Goal: Information Seeking & Learning: Learn about a topic

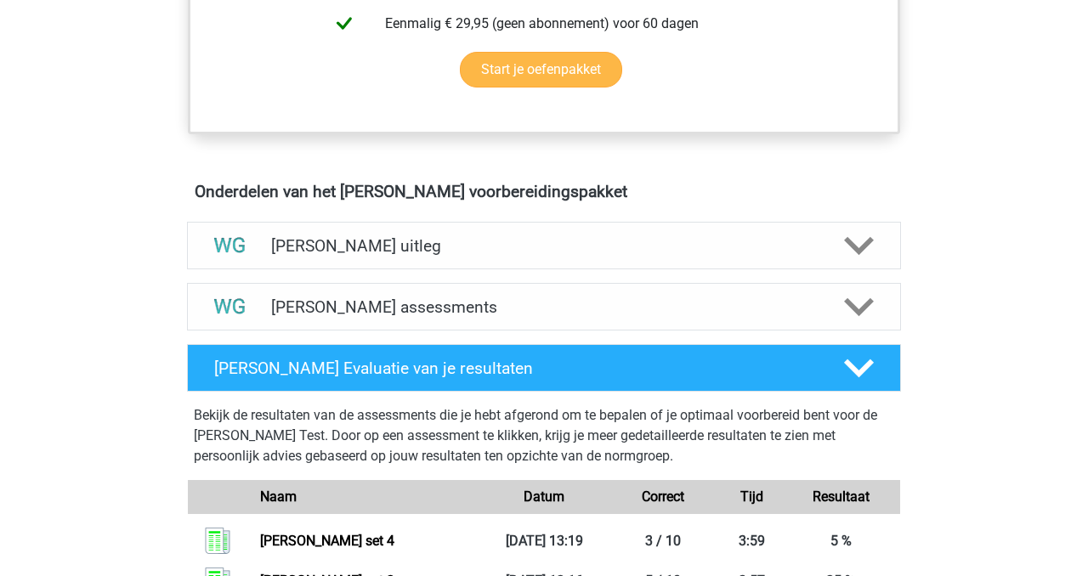
scroll to position [871, 0]
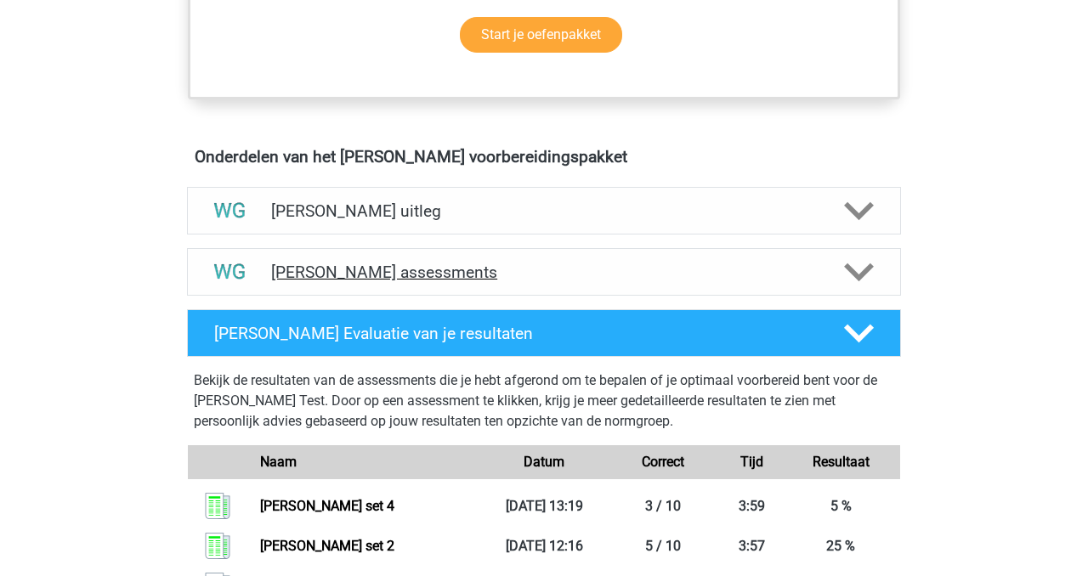
click at [363, 264] on h4 "Watson Glaser assessments" at bounding box center [544, 273] width 546 height 20
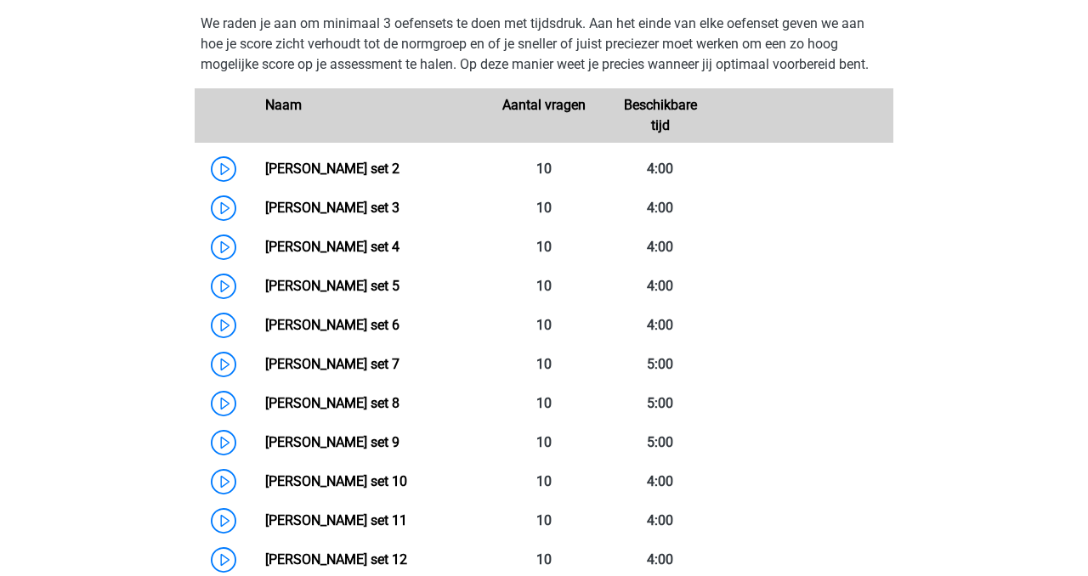
scroll to position [1181, 0]
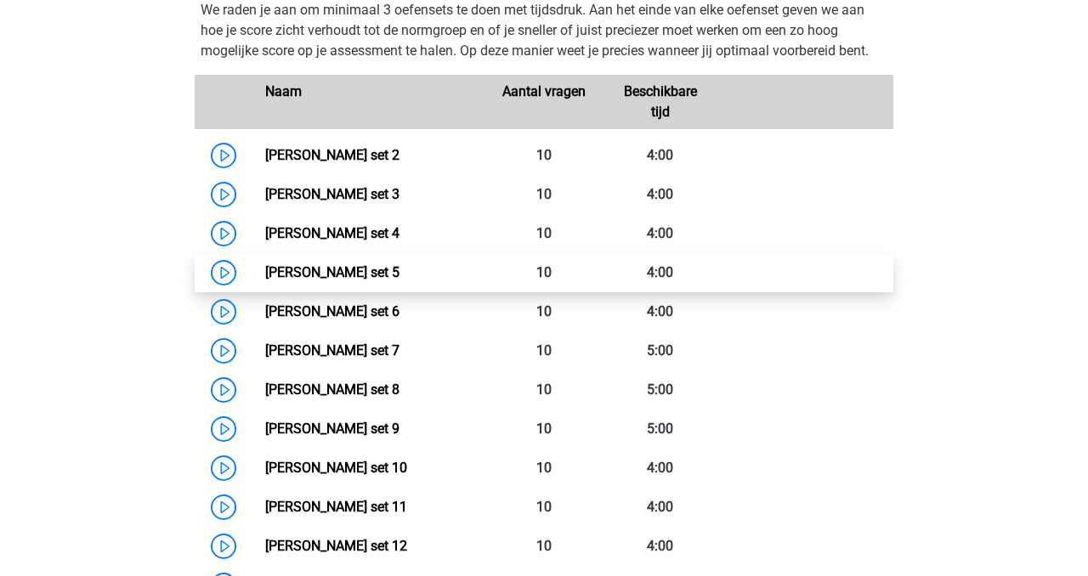
click at [265, 271] on link "Watson Glaser set 5" at bounding box center [332, 272] width 134 height 16
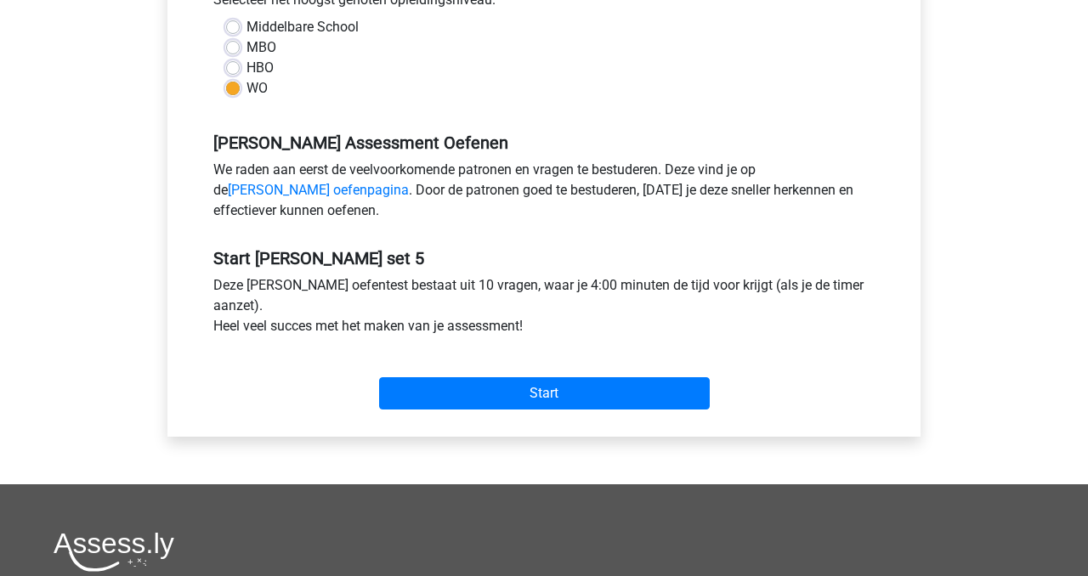
scroll to position [412, 0]
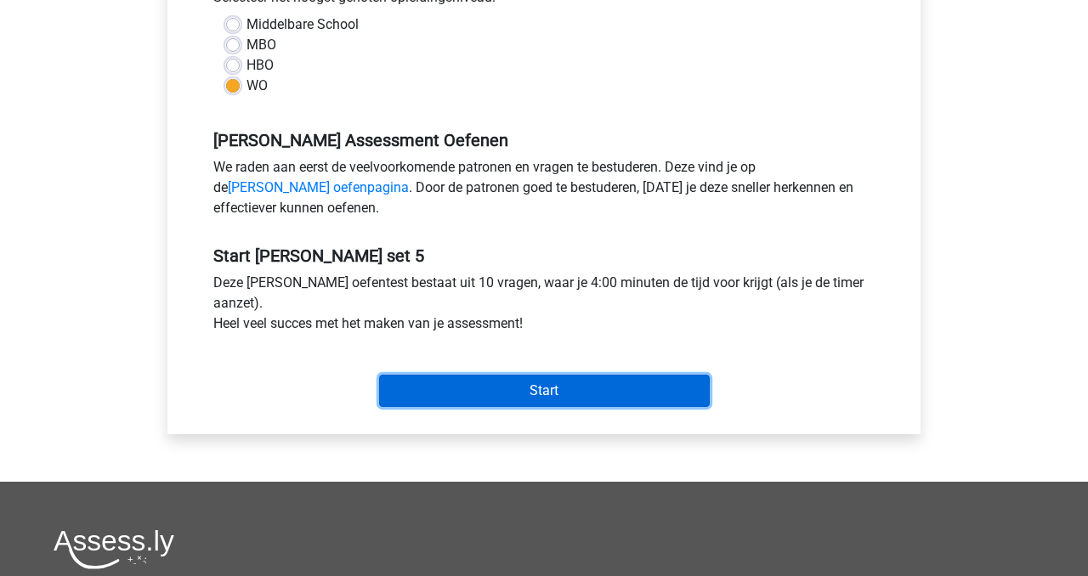
click at [543, 395] on input "Start" at bounding box center [544, 391] width 331 height 32
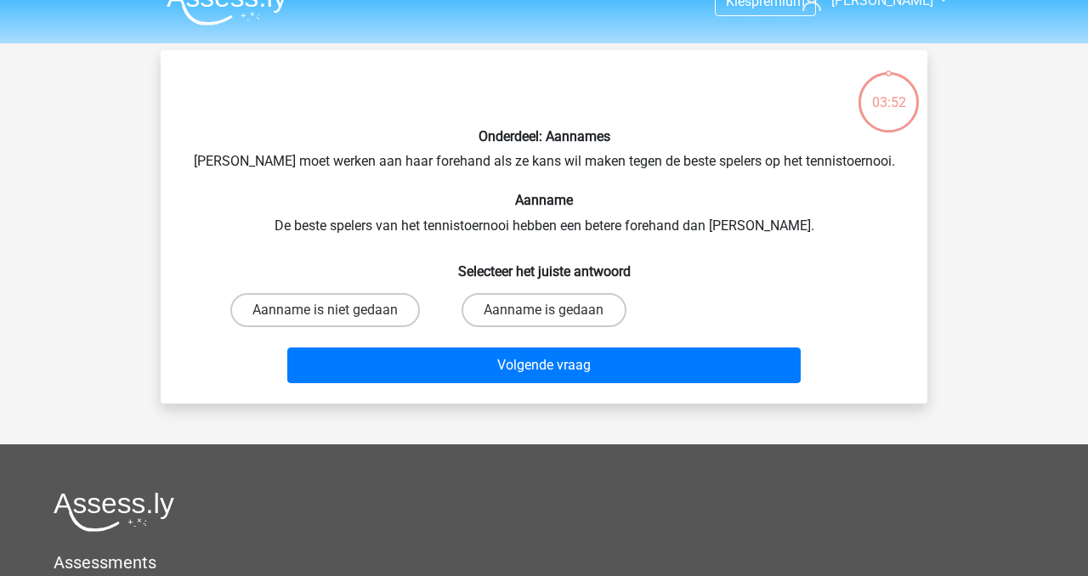
scroll to position [24, 0]
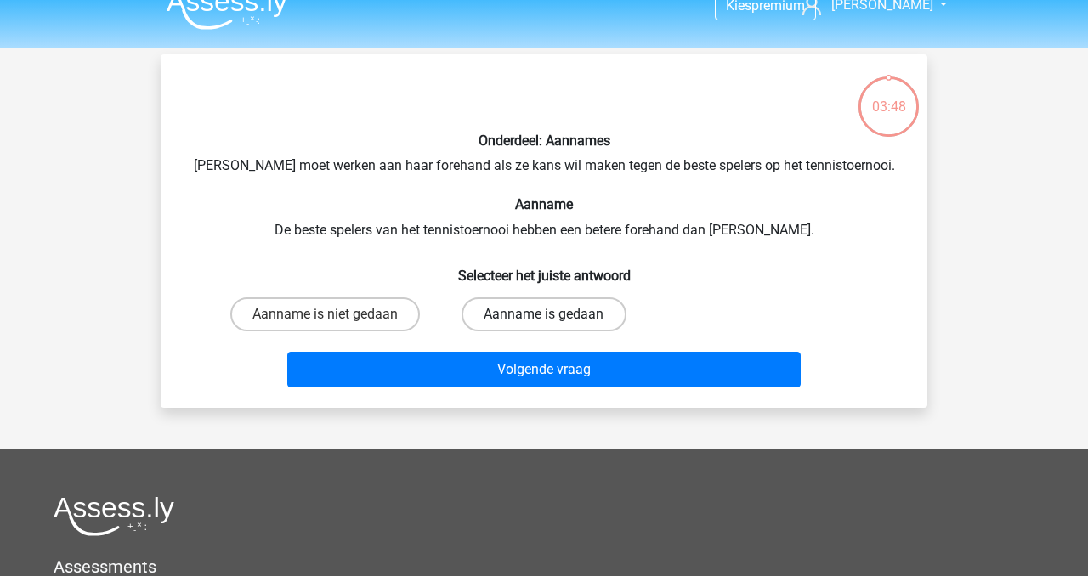
click at [519, 317] on label "Aanname is gedaan" at bounding box center [544, 315] width 164 height 34
click at [544, 317] on input "Aanname is gedaan" at bounding box center [549, 320] width 11 height 11
radio input "true"
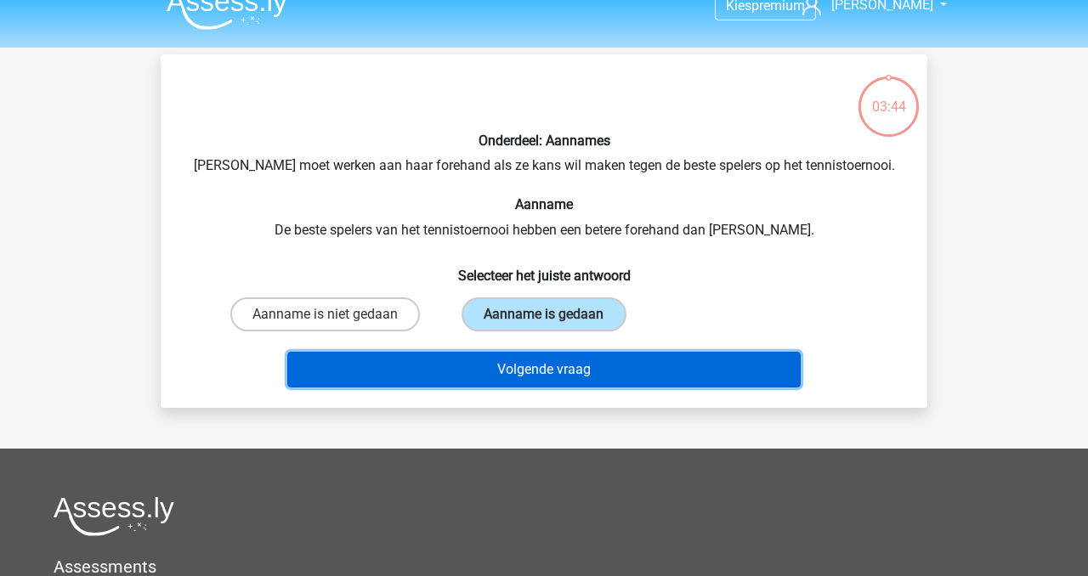
click at [535, 374] on button "Volgende vraag" at bounding box center [544, 370] width 514 height 36
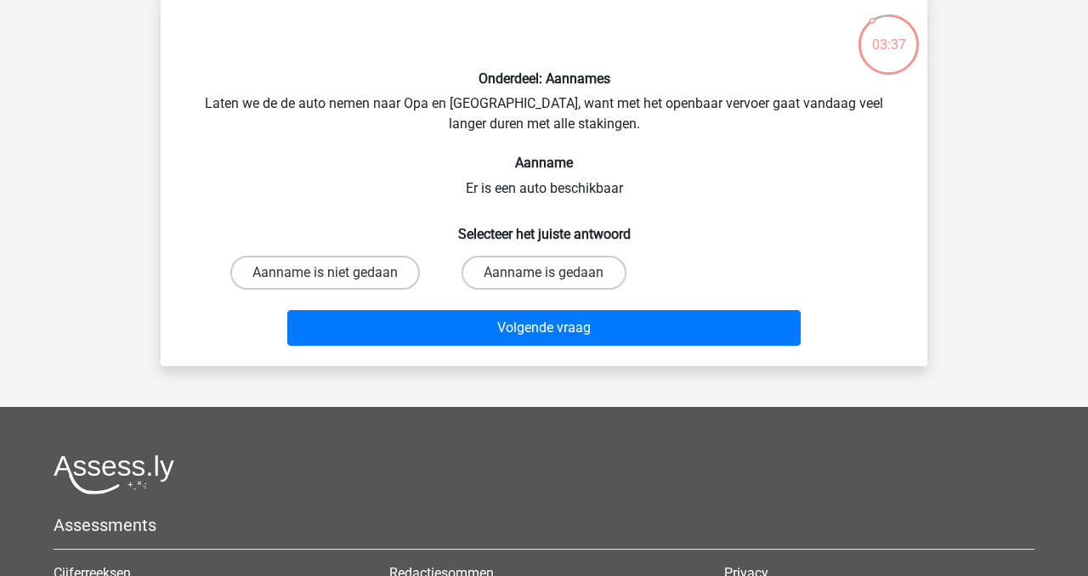
scroll to position [84, 0]
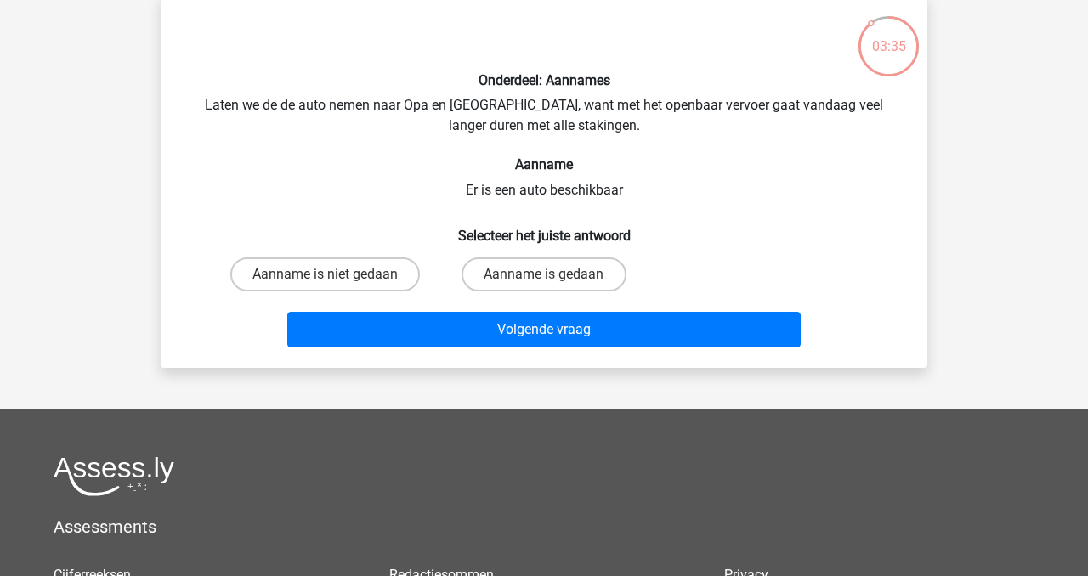
click at [553, 279] on input "Aanname is gedaan" at bounding box center [549, 280] width 11 height 11
radio input "true"
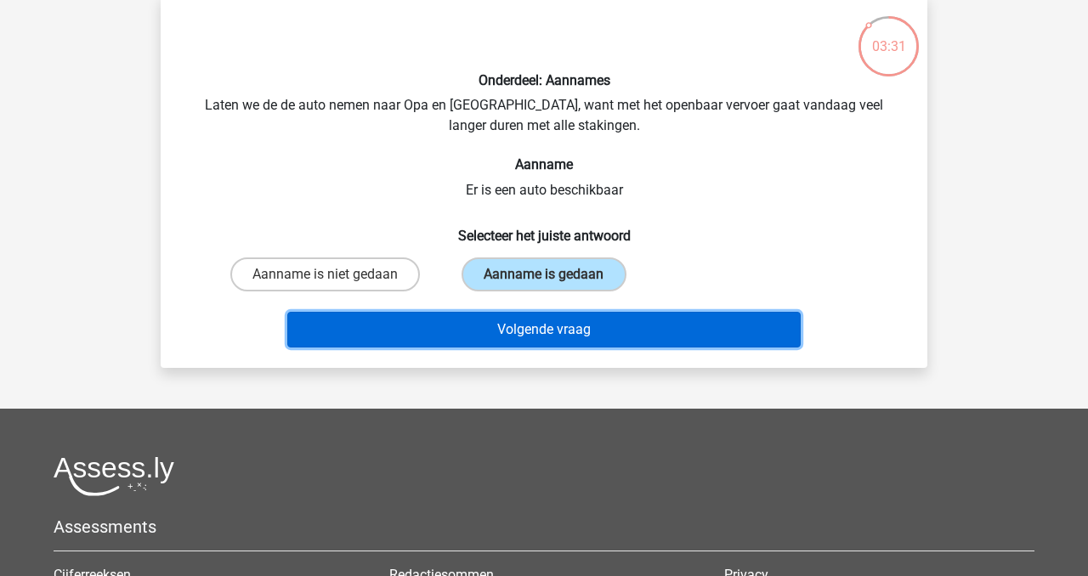
click at [564, 334] on button "Volgende vraag" at bounding box center [544, 330] width 514 height 36
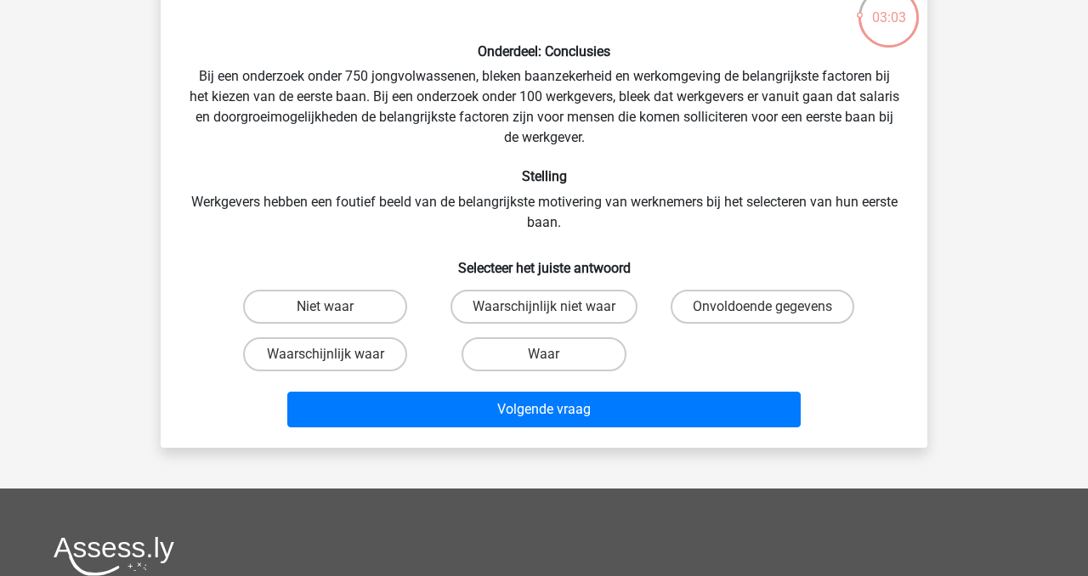
scroll to position [110, 0]
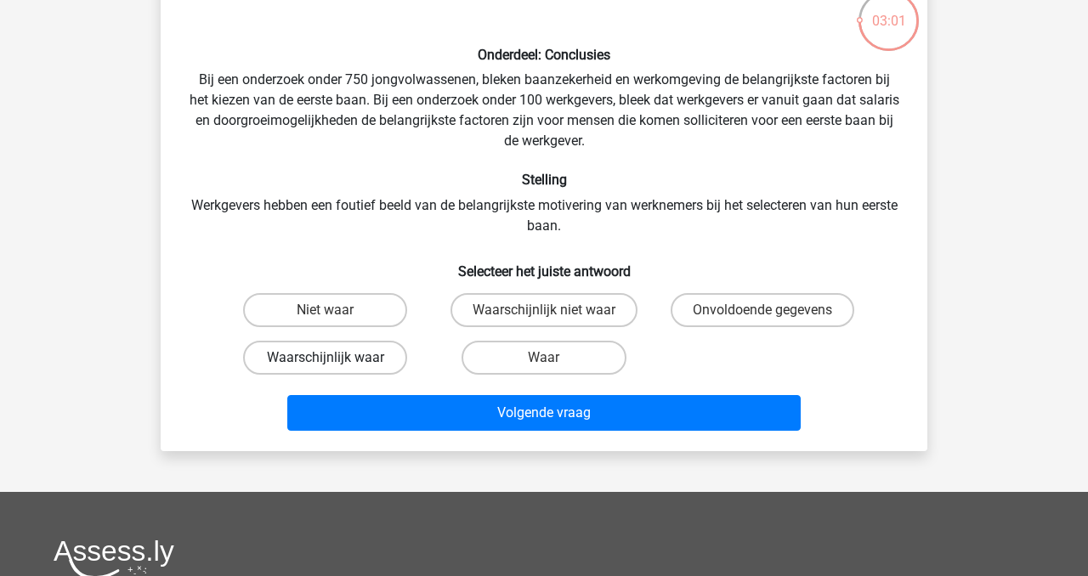
click at [347, 365] on label "Waarschijnlijk waar" at bounding box center [325, 358] width 164 height 34
click at [337, 365] on input "Waarschijnlijk waar" at bounding box center [331, 363] width 11 height 11
radio input "true"
click at [537, 358] on label "Waar" at bounding box center [544, 358] width 164 height 34
click at [544, 358] on input "Waar" at bounding box center [549, 363] width 11 height 11
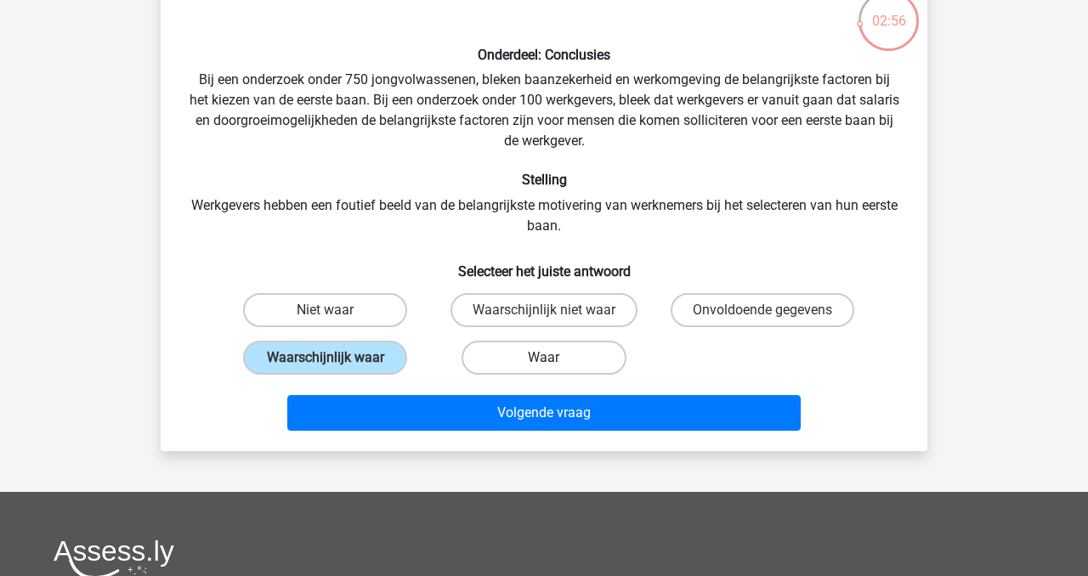
radio input "true"
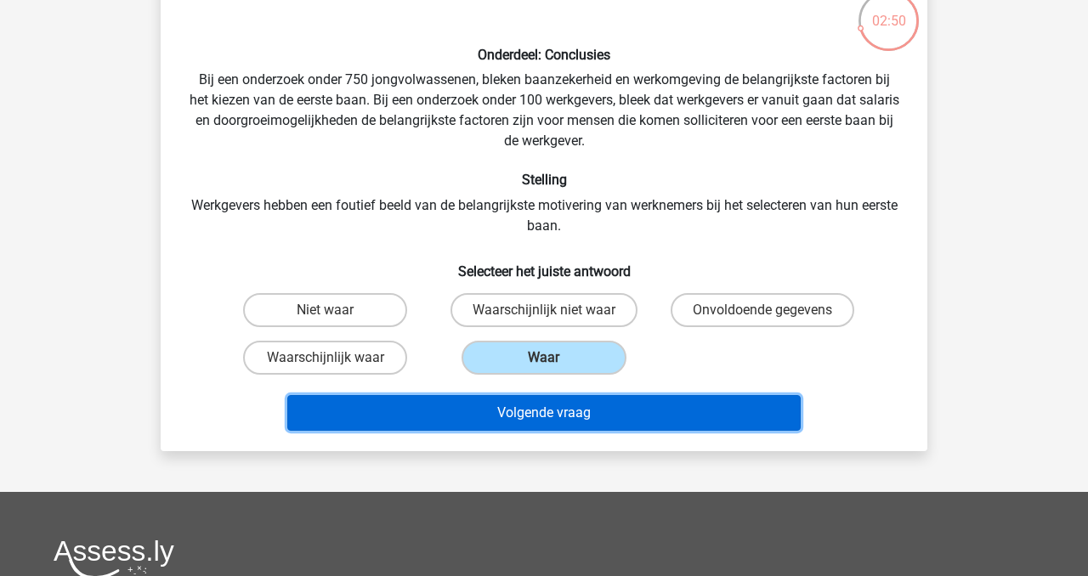
click at [559, 413] on button "Volgende vraag" at bounding box center [544, 413] width 514 height 36
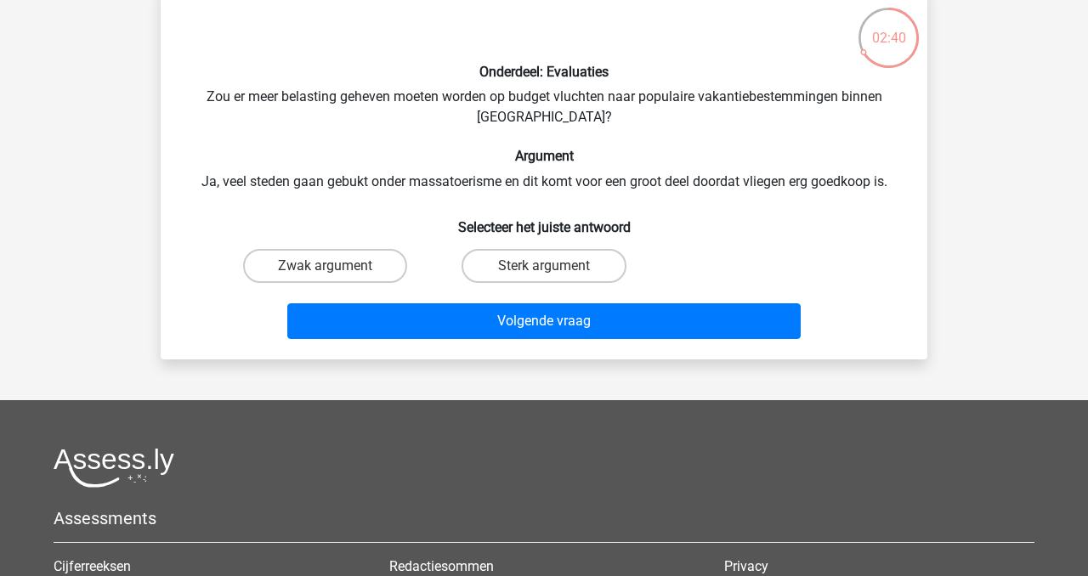
scroll to position [98, 0]
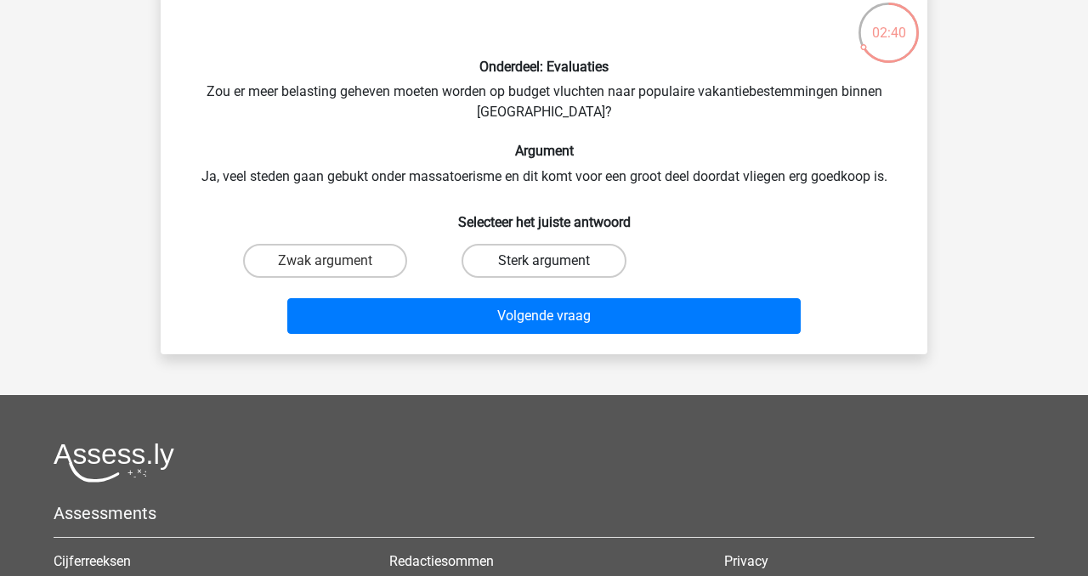
click at [565, 259] on label "Sterk argument" at bounding box center [544, 261] width 164 height 34
click at [555, 261] on input "Sterk argument" at bounding box center [549, 266] width 11 height 11
radio input "true"
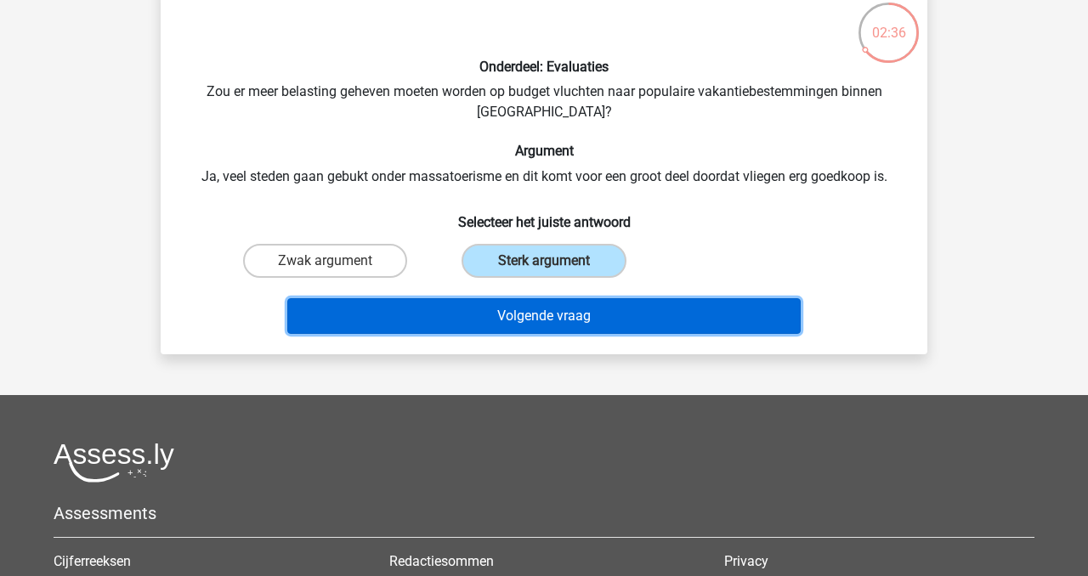
click at [569, 321] on button "Volgende vraag" at bounding box center [544, 316] width 514 height 36
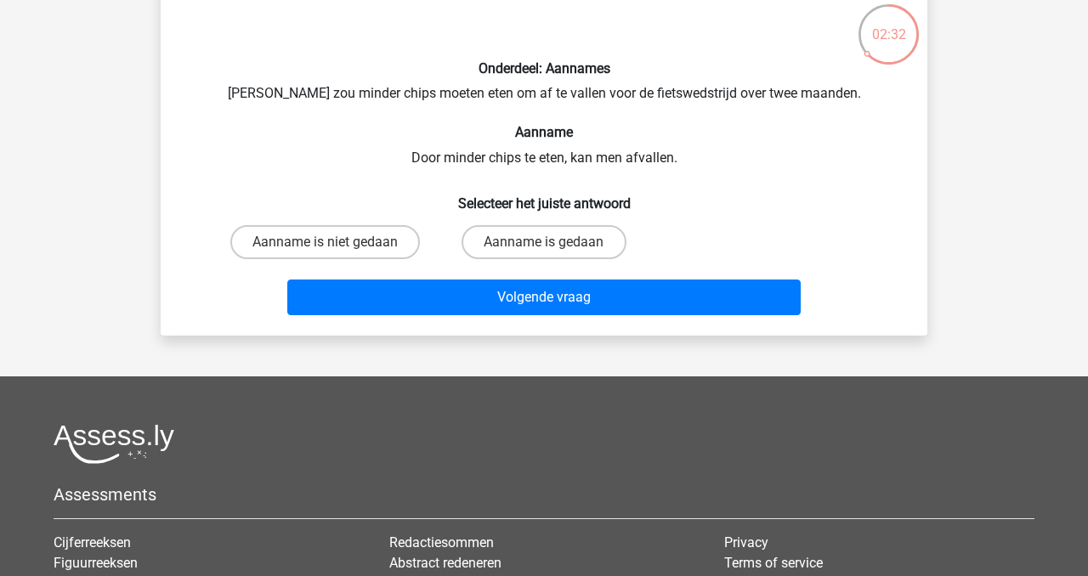
scroll to position [92, 0]
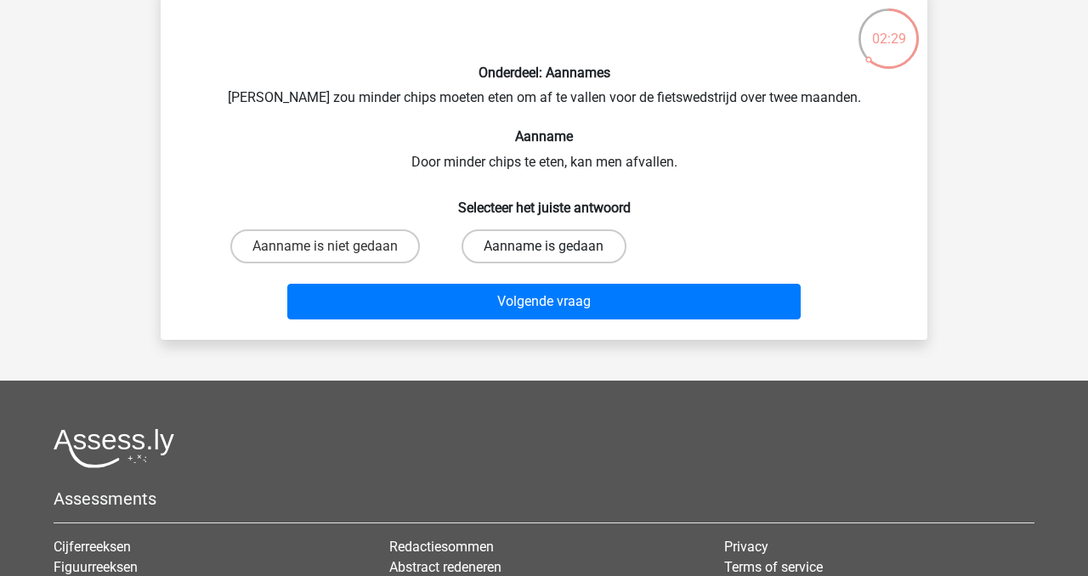
click at [511, 254] on label "Aanname is gedaan" at bounding box center [544, 247] width 164 height 34
click at [544, 254] on input "Aanname is gedaan" at bounding box center [549, 252] width 11 height 11
radio input "true"
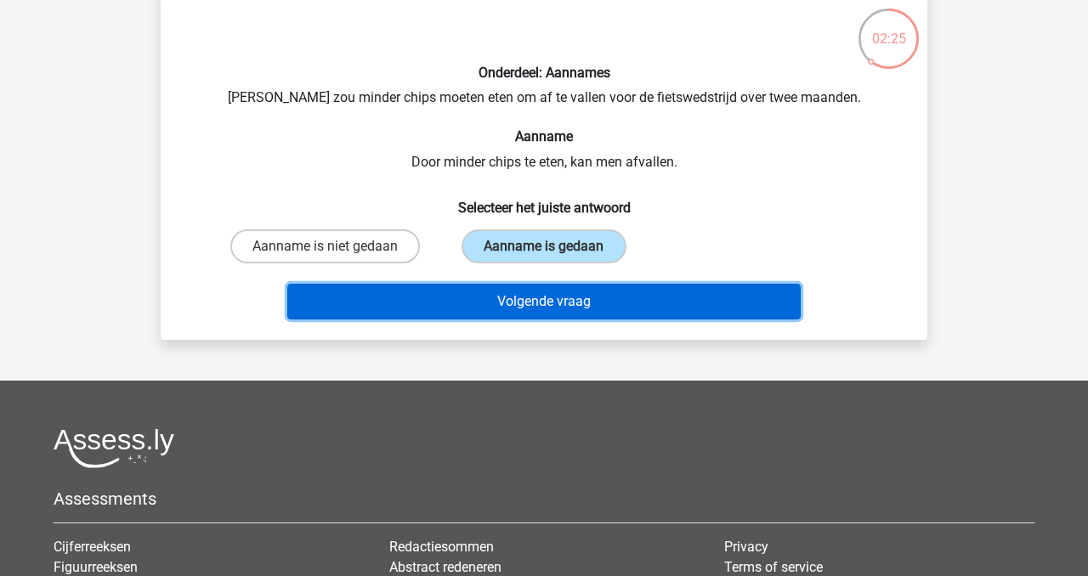
click at [542, 304] on button "Volgende vraag" at bounding box center [544, 302] width 514 height 36
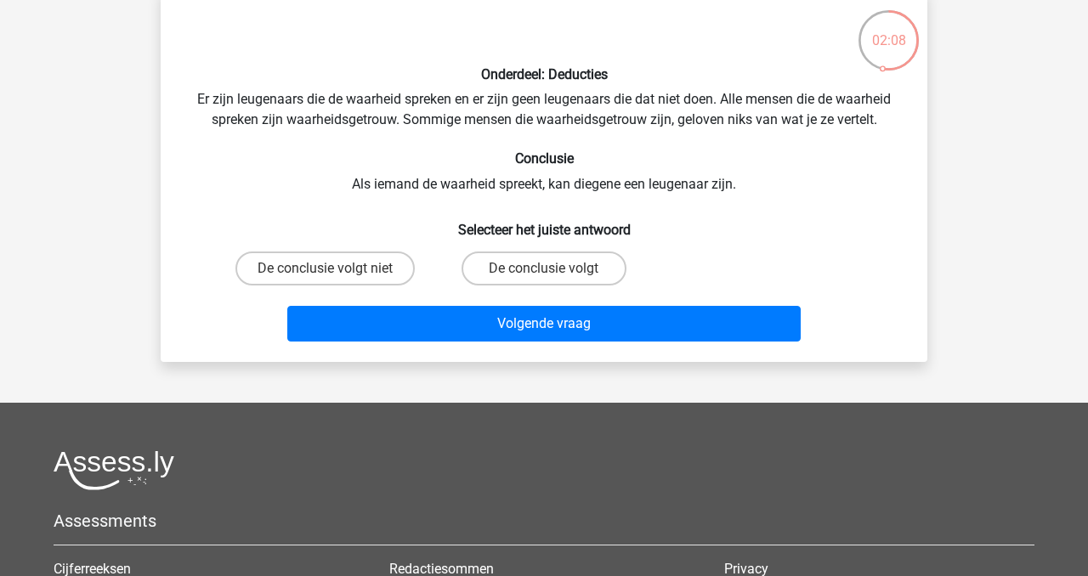
scroll to position [89, 0]
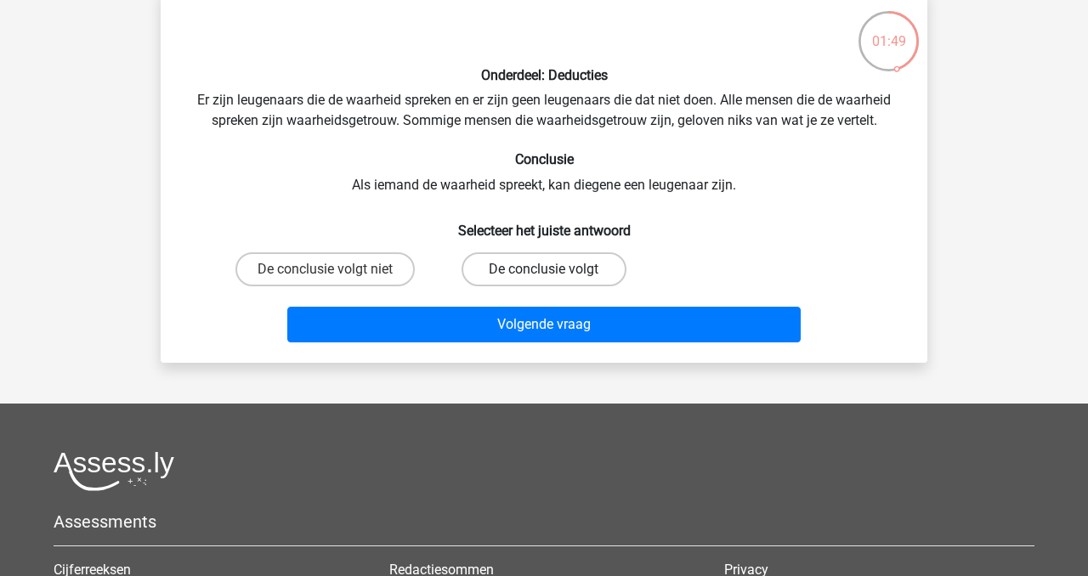
click at [526, 272] on label "De conclusie volgt" at bounding box center [544, 269] width 164 height 34
click at [544, 272] on input "De conclusie volgt" at bounding box center [549, 275] width 11 height 11
radio input "true"
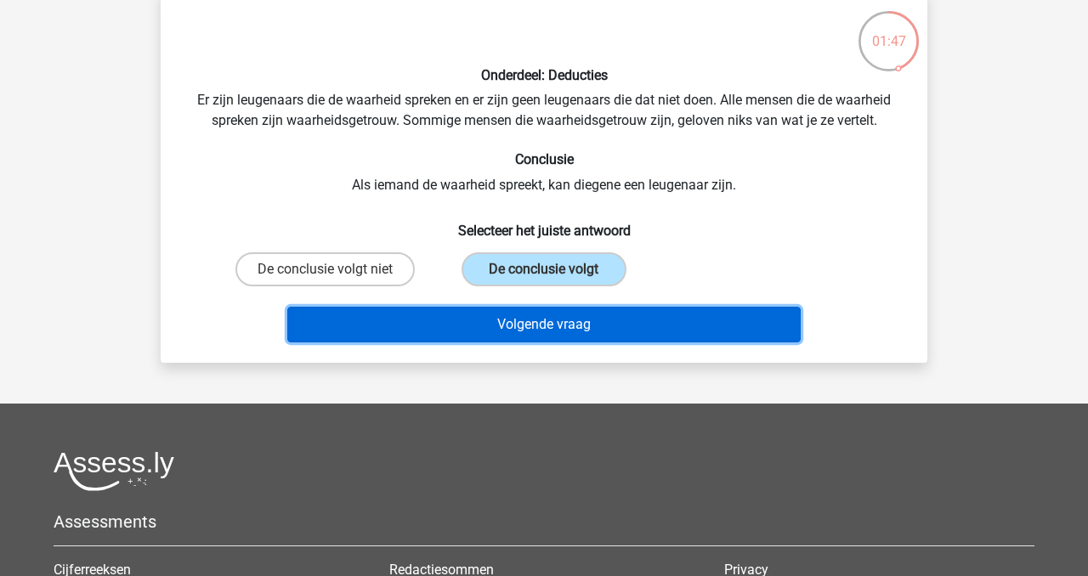
click at [542, 330] on button "Volgende vraag" at bounding box center [544, 325] width 514 height 36
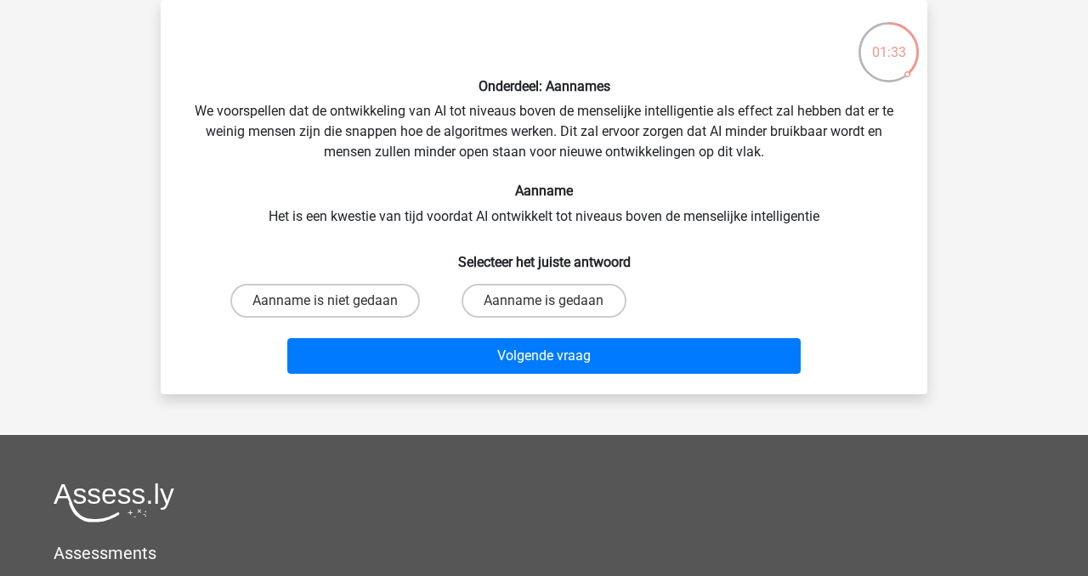
scroll to position [79, 0]
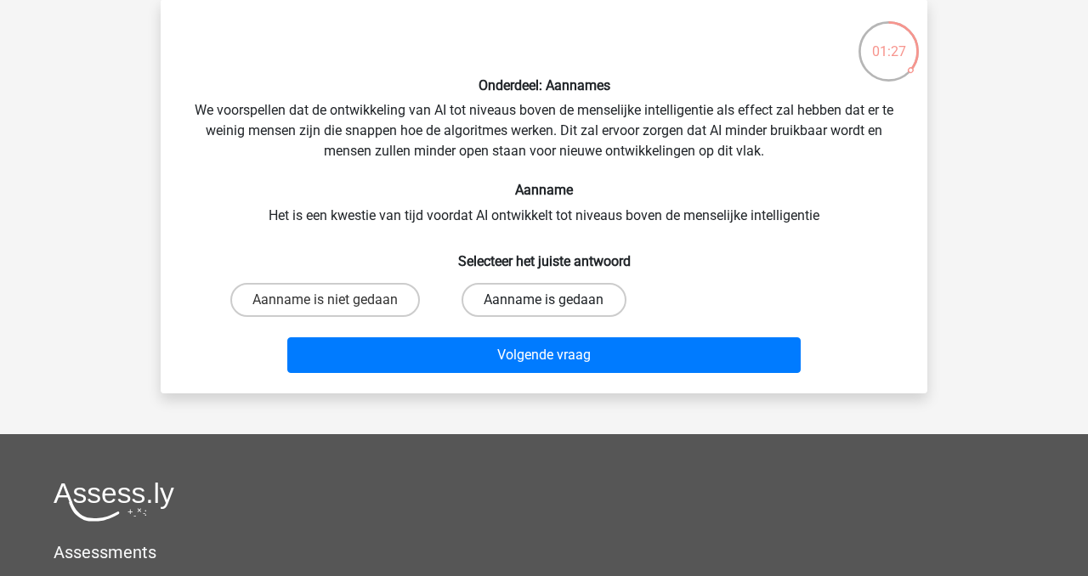
click at [538, 298] on label "Aanname is gedaan" at bounding box center [544, 300] width 164 height 34
click at [544, 300] on input "Aanname is gedaan" at bounding box center [549, 305] width 11 height 11
radio input "true"
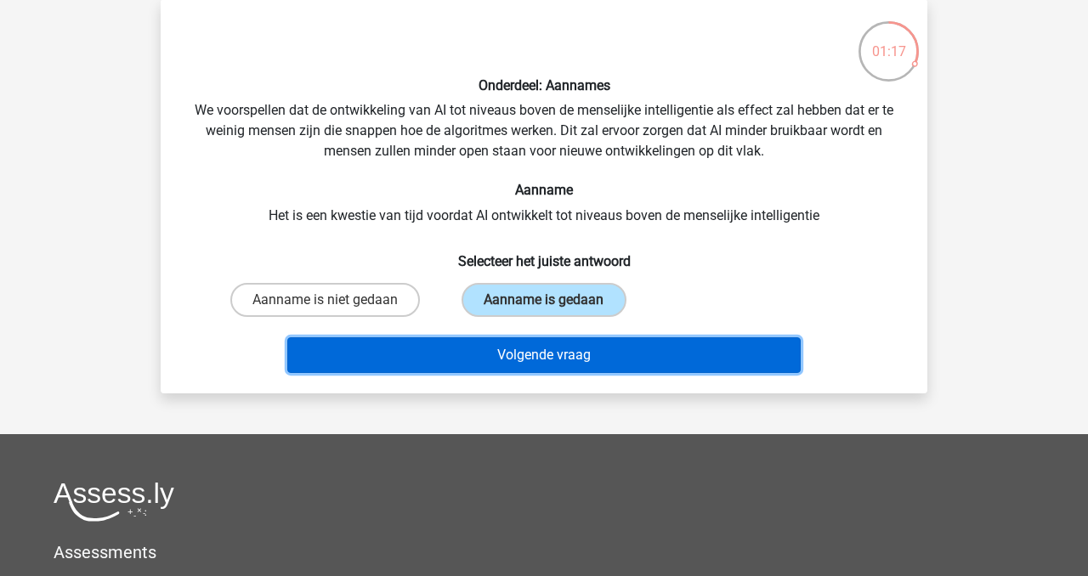
click at [528, 359] on button "Volgende vraag" at bounding box center [544, 356] width 514 height 36
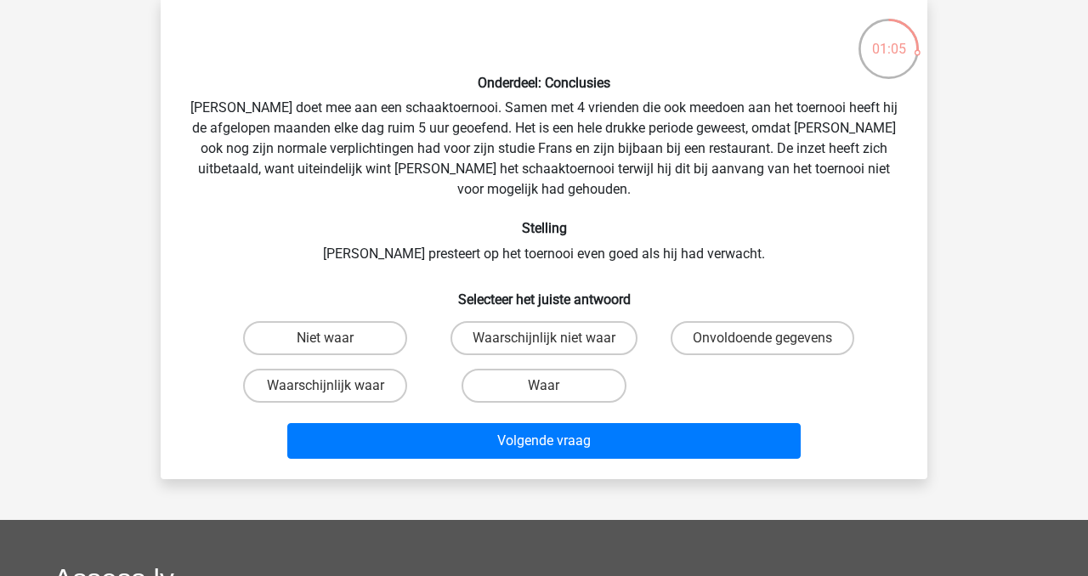
scroll to position [80, 0]
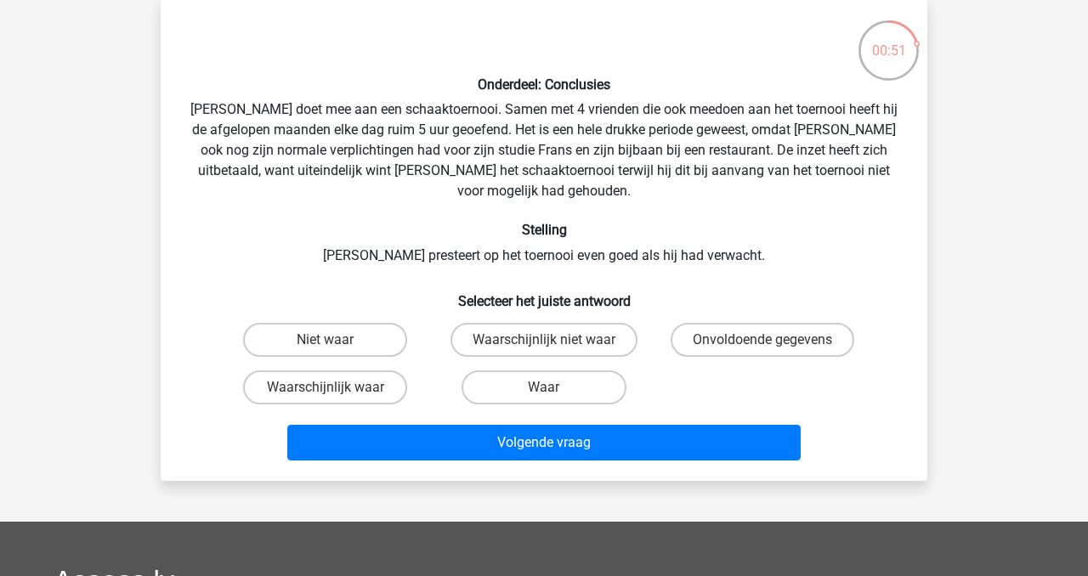
click at [545, 340] on input "Waarschijnlijk niet waar" at bounding box center [549, 345] width 11 height 11
radio input "true"
click at [352, 323] on label "Niet waar" at bounding box center [325, 340] width 164 height 34
click at [337, 340] on input "Niet waar" at bounding box center [331, 345] width 11 height 11
radio input "true"
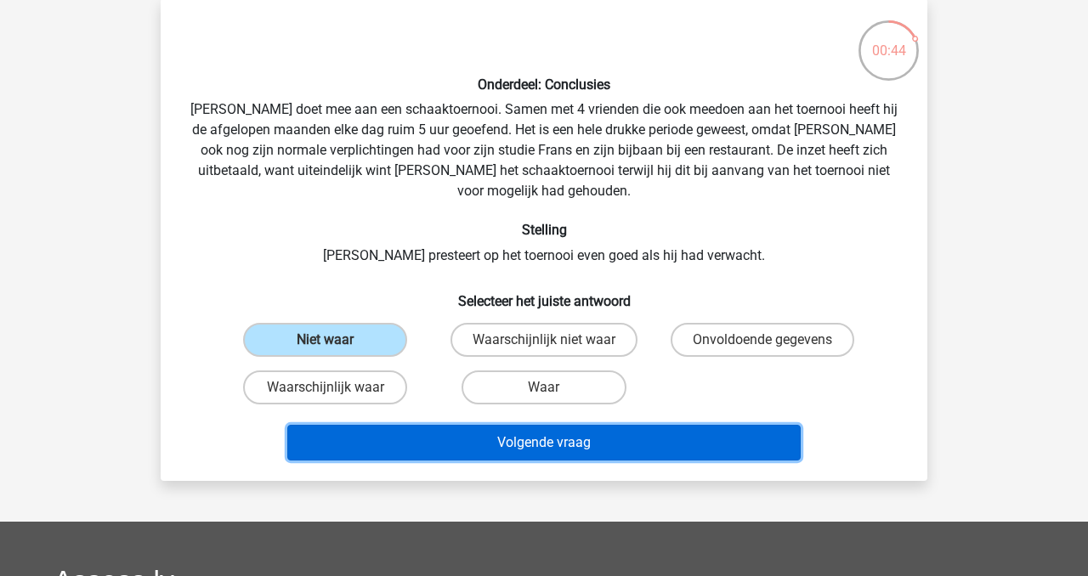
click at [593, 427] on button "Volgende vraag" at bounding box center [544, 443] width 514 height 36
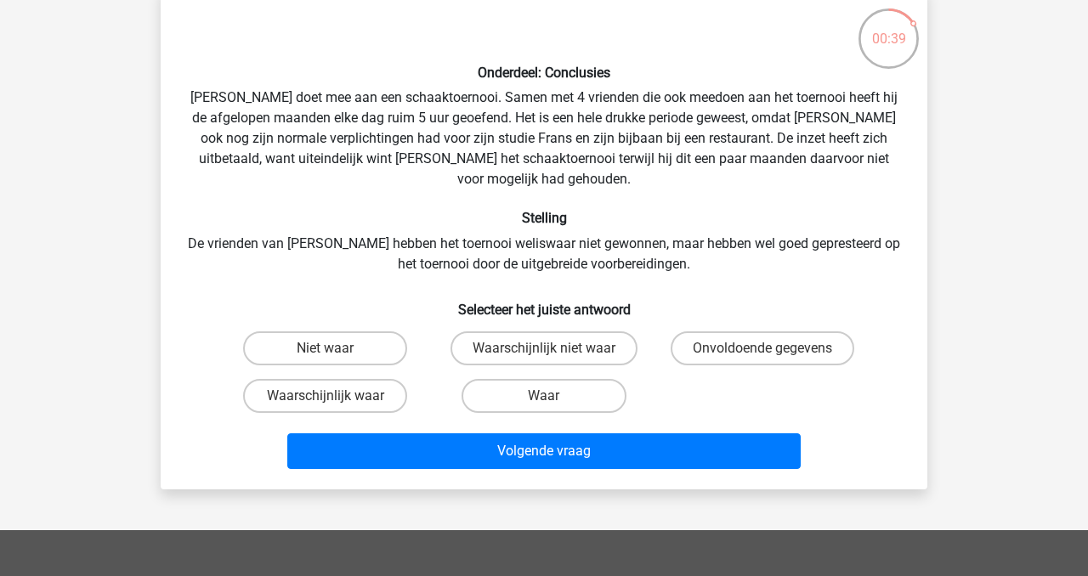
scroll to position [90, 0]
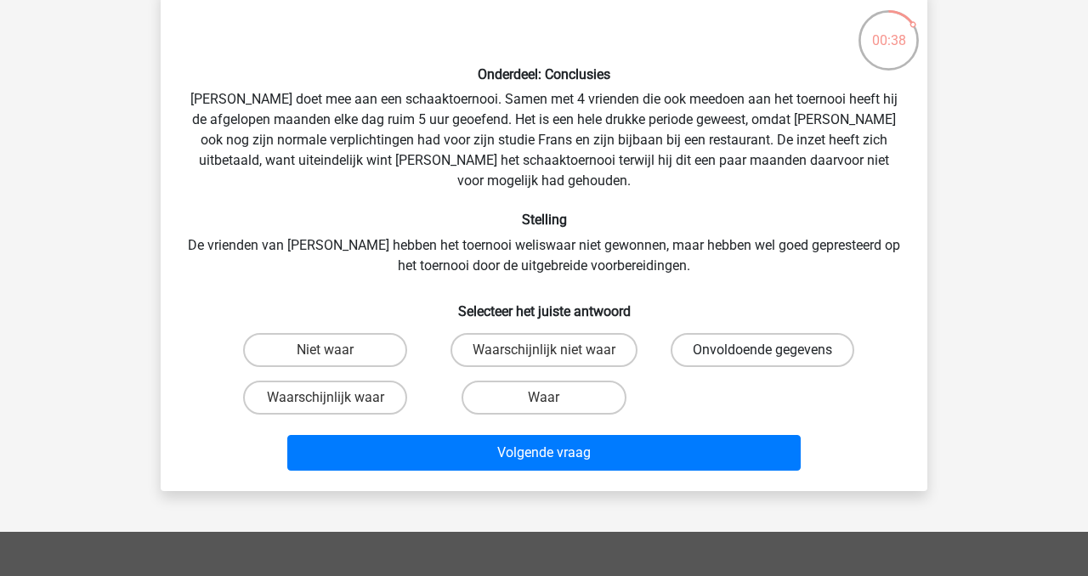
click at [726, 333] on label "Onvoldoende gegevens" at bounding box center [763, 350] width 184 height 34
click at [763, 350] on input "Onvoldoende gegevens" at bounding box center [768, 355] width 11 height 11
radio input "true"
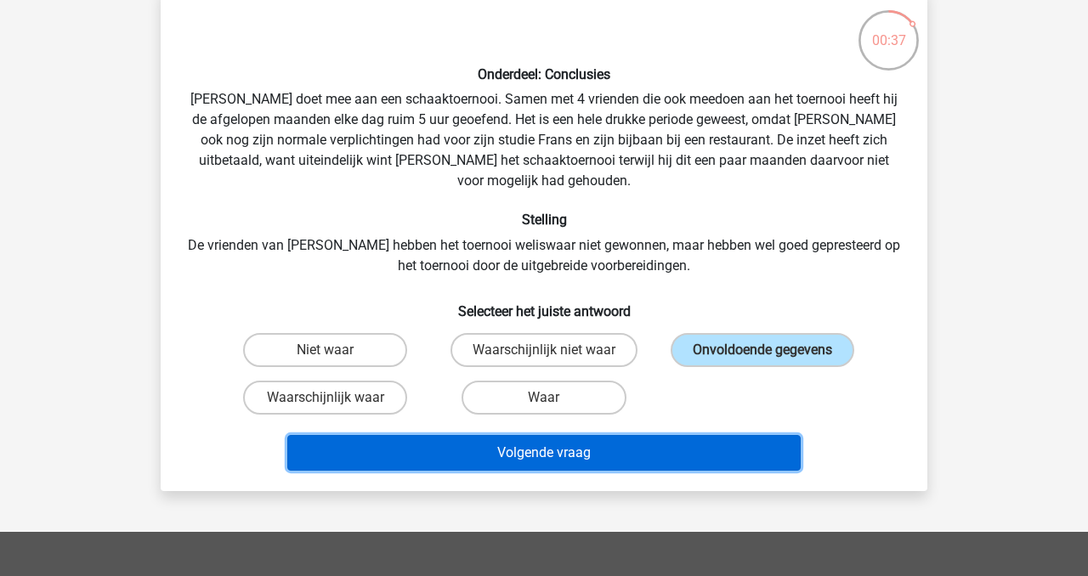
click at [658, 435] on button "Volgende vraag" at bounding box center [544, 453] width 514 height 36
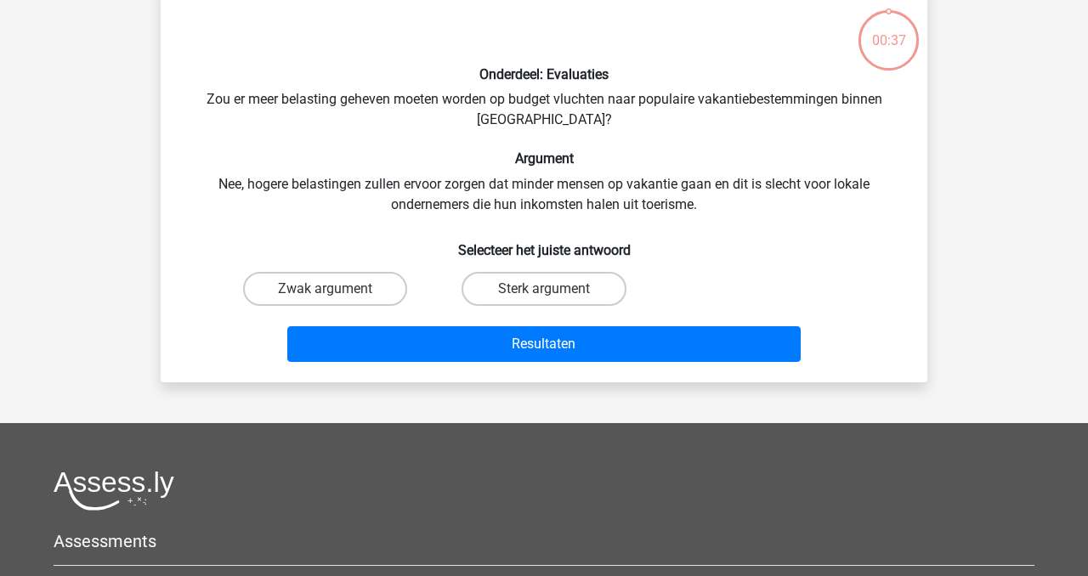
scroll to position [78, 0]
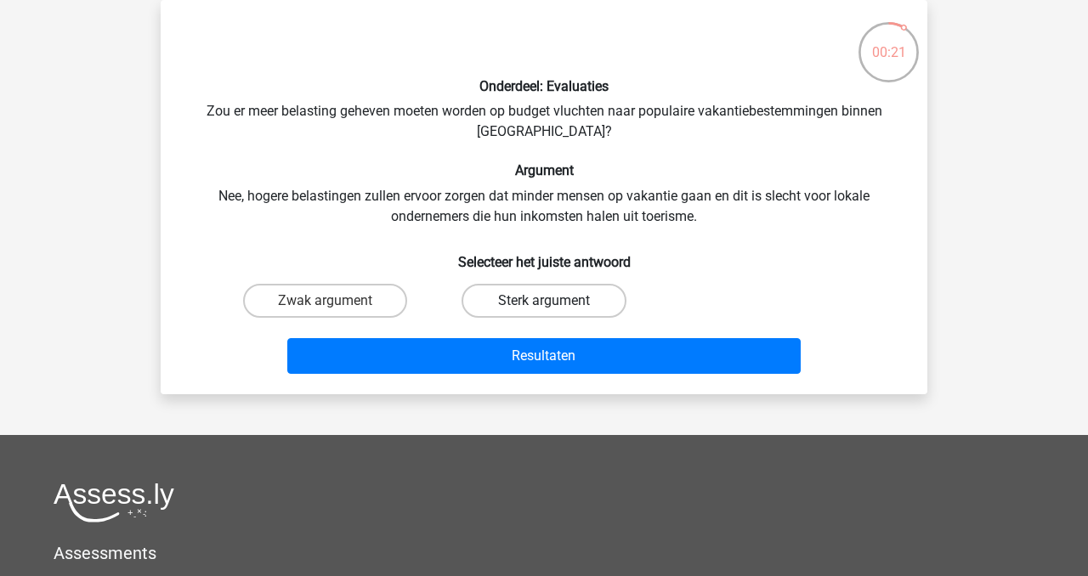
click at [574, 304] on label "Sterk argument" at bounding box center [544, 301] width 164 height 34
click at [555, 304] on input "Sterk argument" at bounding box center [549, 306] width 11 height 11
radio input "true"
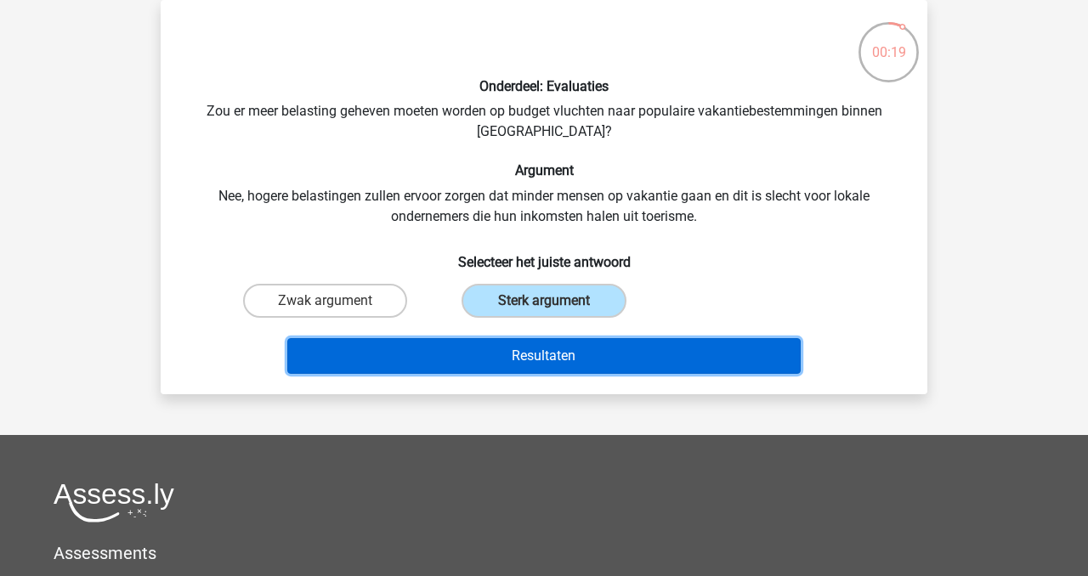
click at [586, 358] on button "Resultaten" at bounding box center [544, 356] width 514 height 36
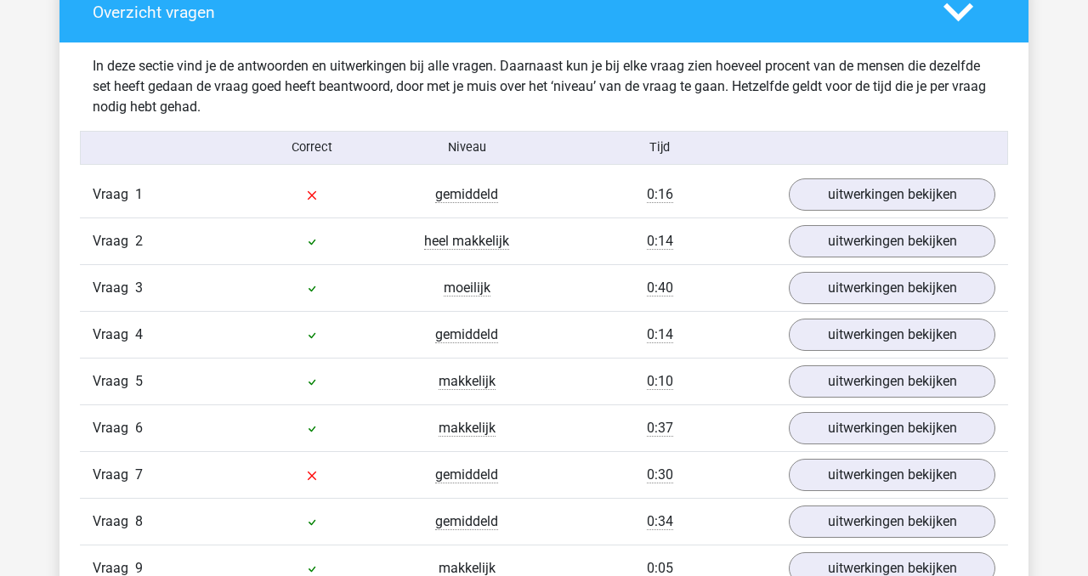
scroll to position [1270, 0]
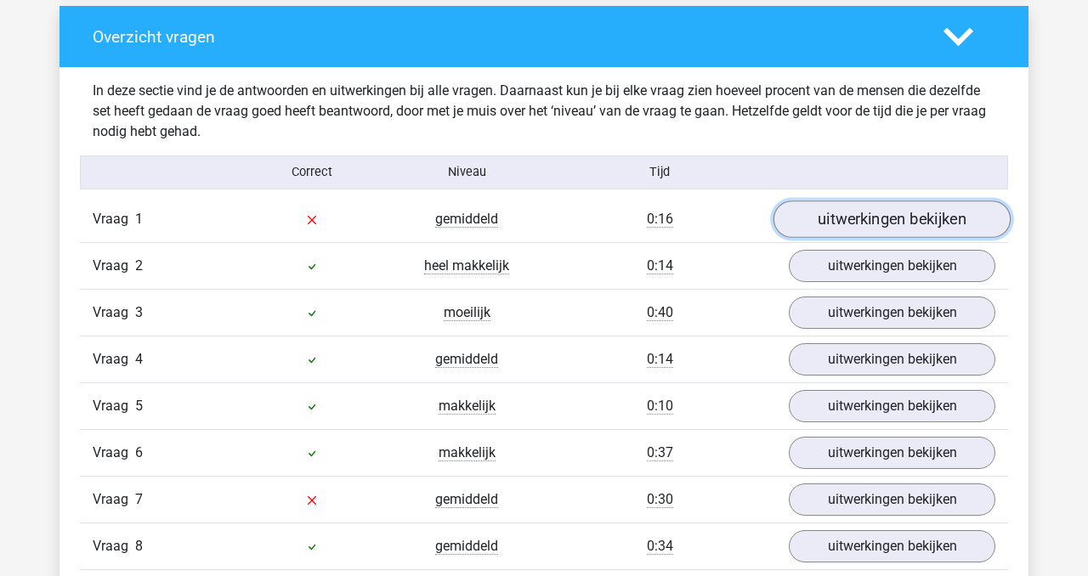
click at [851, 214] on link "uitwerkingen bekijken" at bounding box center [892, 219] width 237 height 37
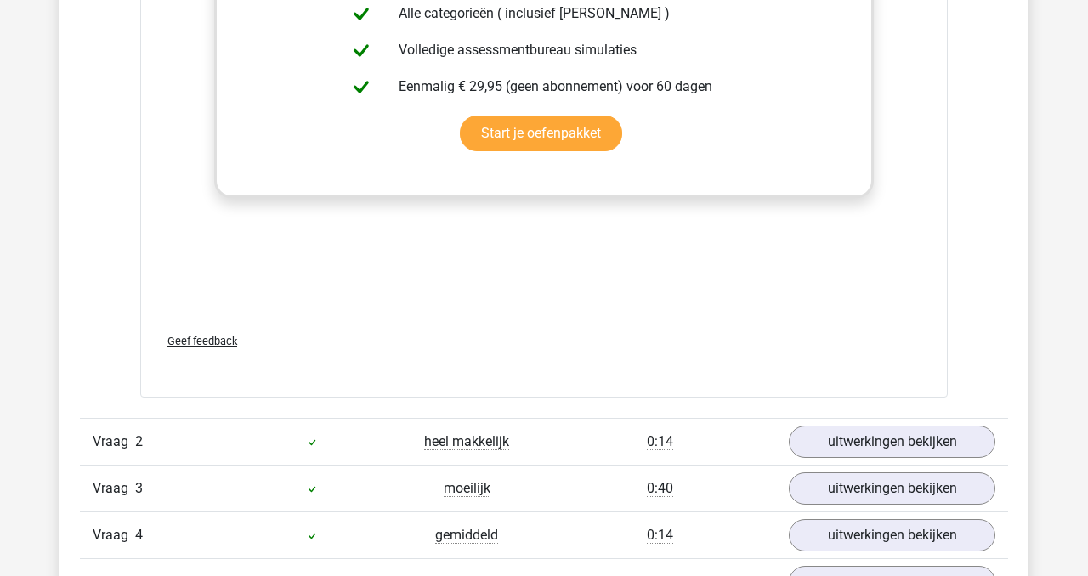
scroll to position [1985, 0]
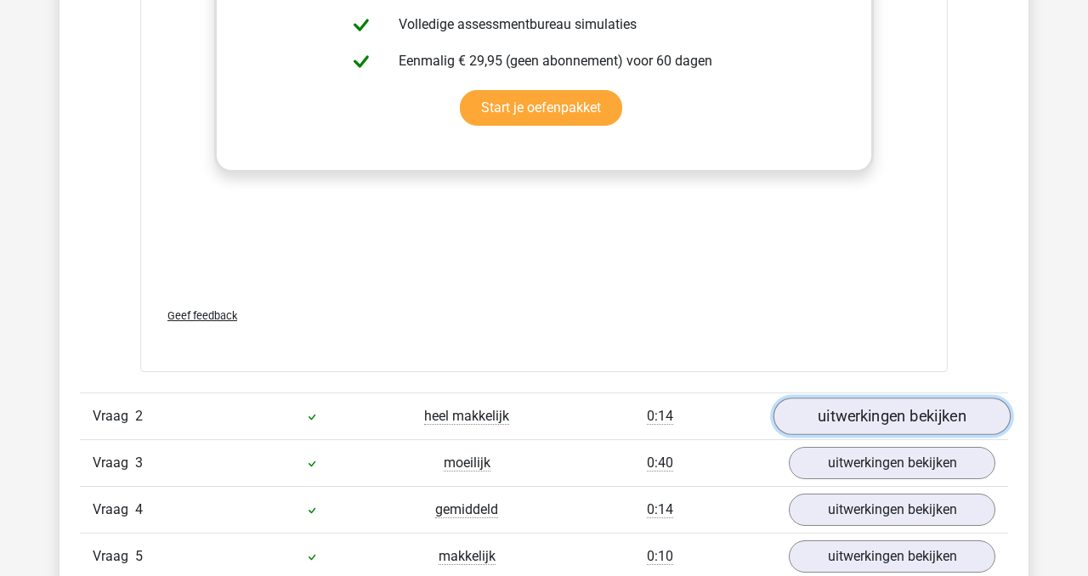
click at [914, 417] on link "uitwerkingen bekijken" at bounding box center [892, 417] width 237 height 37
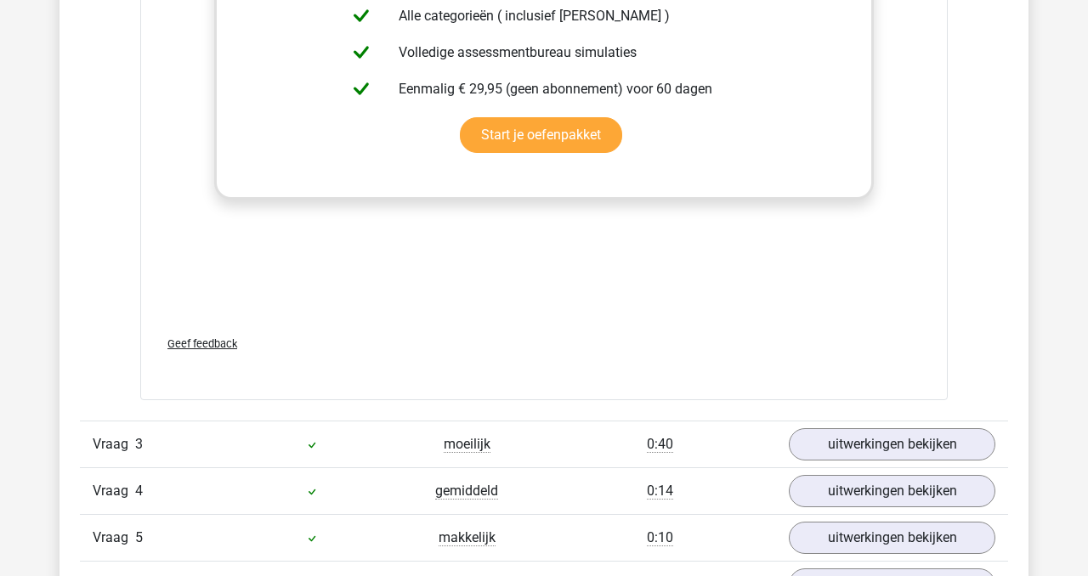
scroll to position [2893, 0]
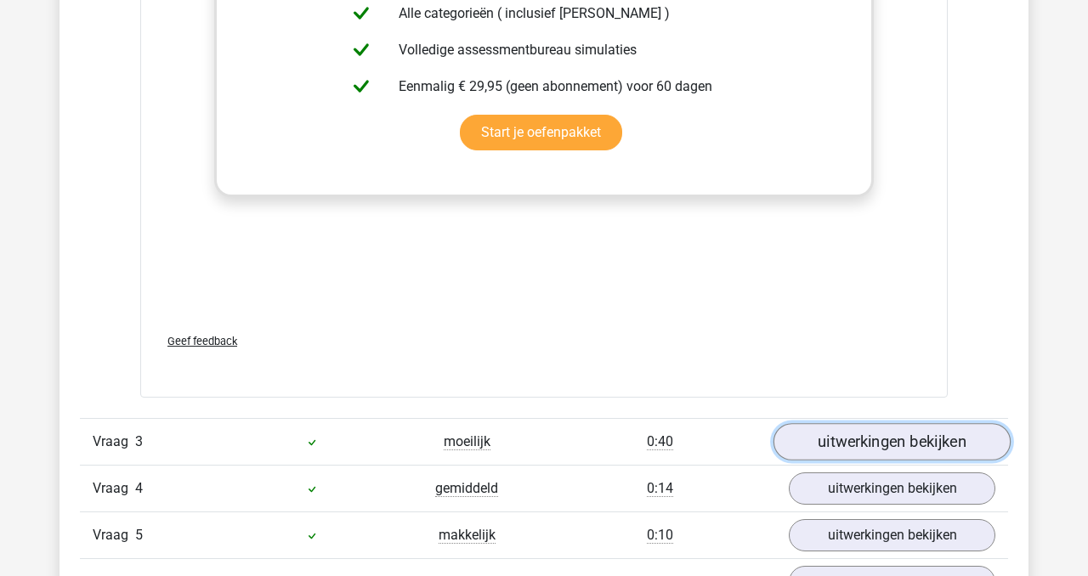
click at [906, 428] on link "uitwerkingen bekijken" at bounding box center [892, 441] width 237 height 37
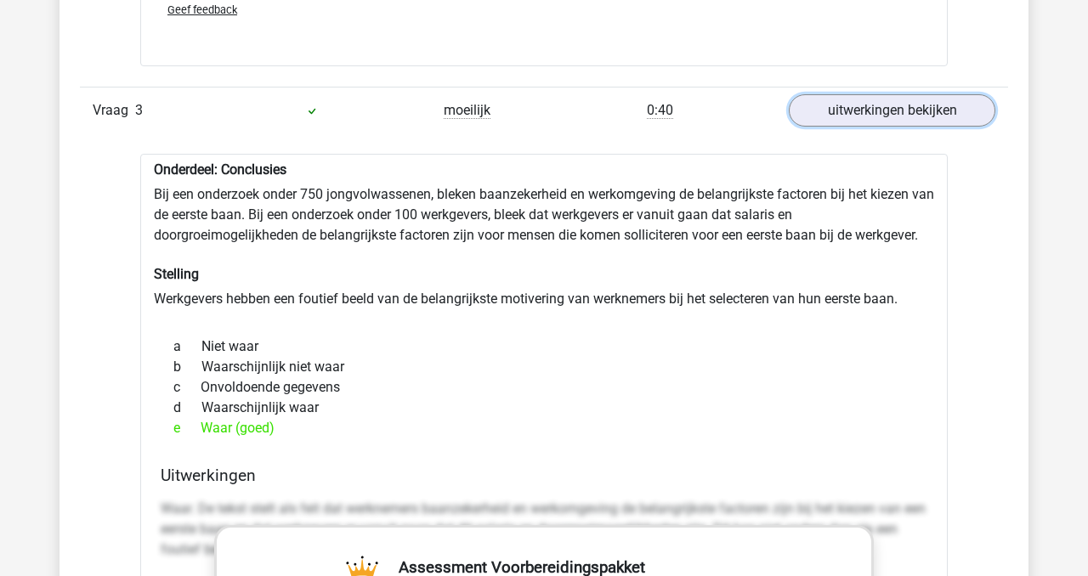
scroll to position [3226, 0]
click at [884, 91] on link "uitwerkingen bekijken" at bounding box center [892, 109] width 237 height 37
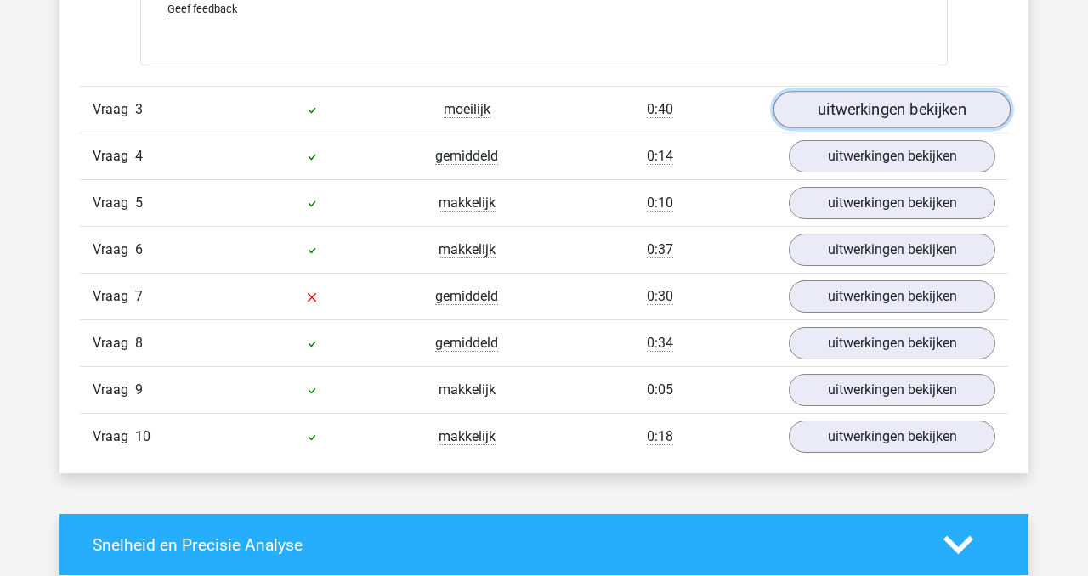
click at [884, 91] on link "uitwerkingen bekijken" at bounding box center [892, 109] width 237 height 37
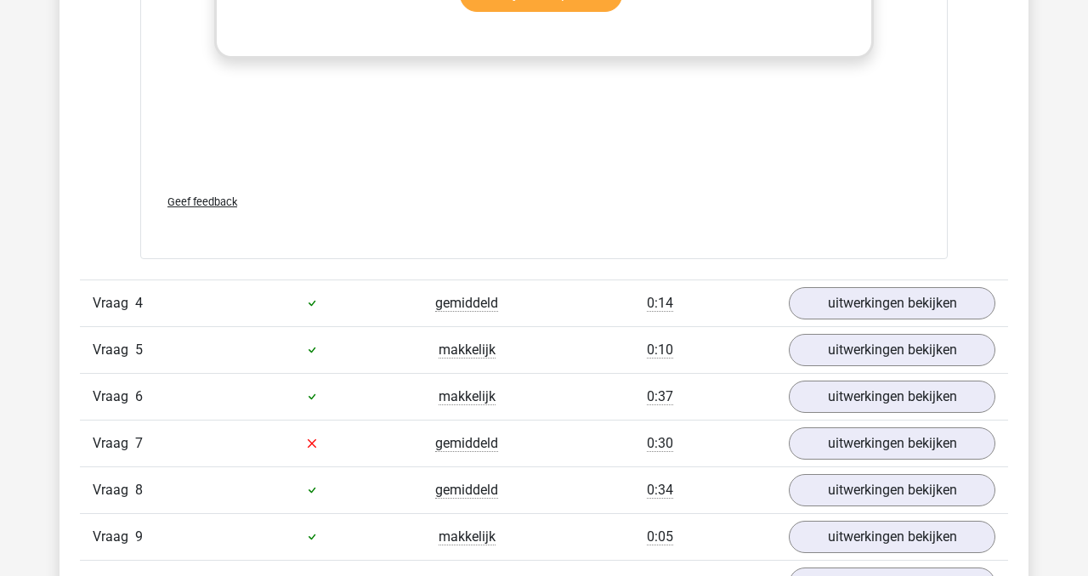
scroll to position [4045, 0]
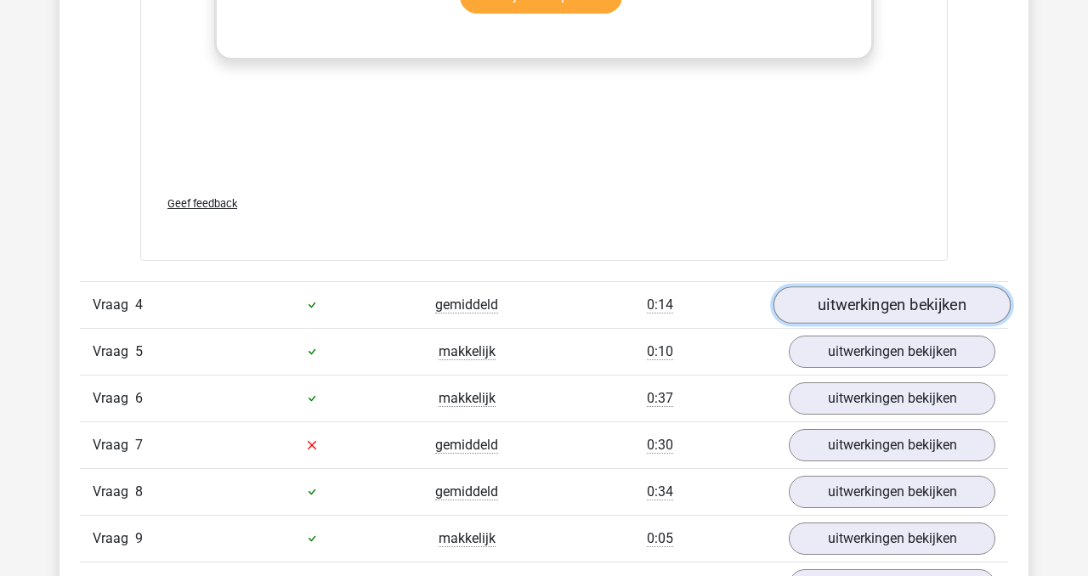
click at [882, 287] on link "uitwerkingen bekijken" at bounding box center [892, 305] width 237 height 37
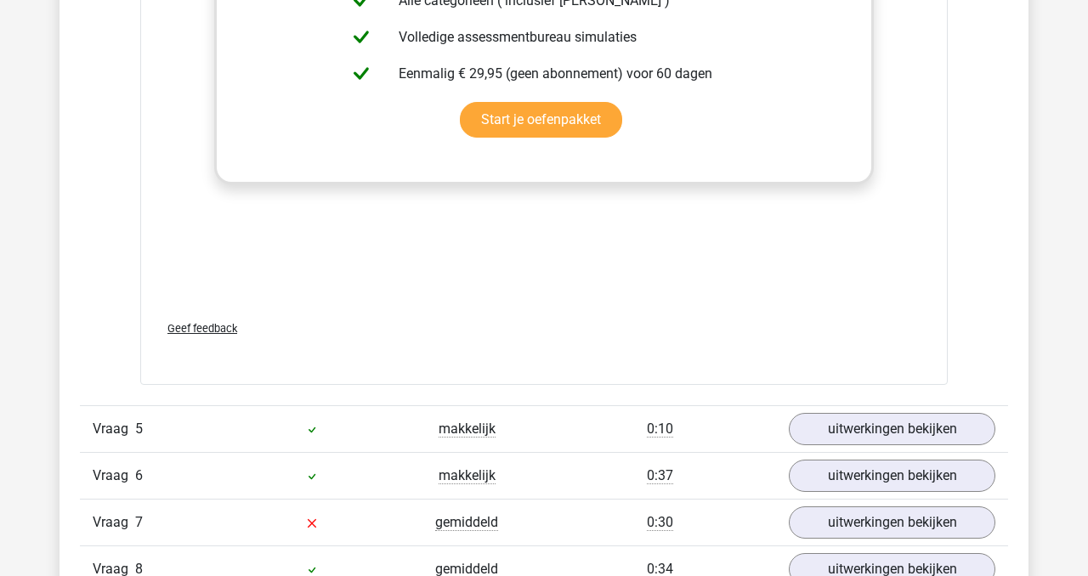
scroll to position [4854, 0]
click at [871, 410] on link "uitwerkingen bekijken" at bounding box center [892, 428] width 237 height 37
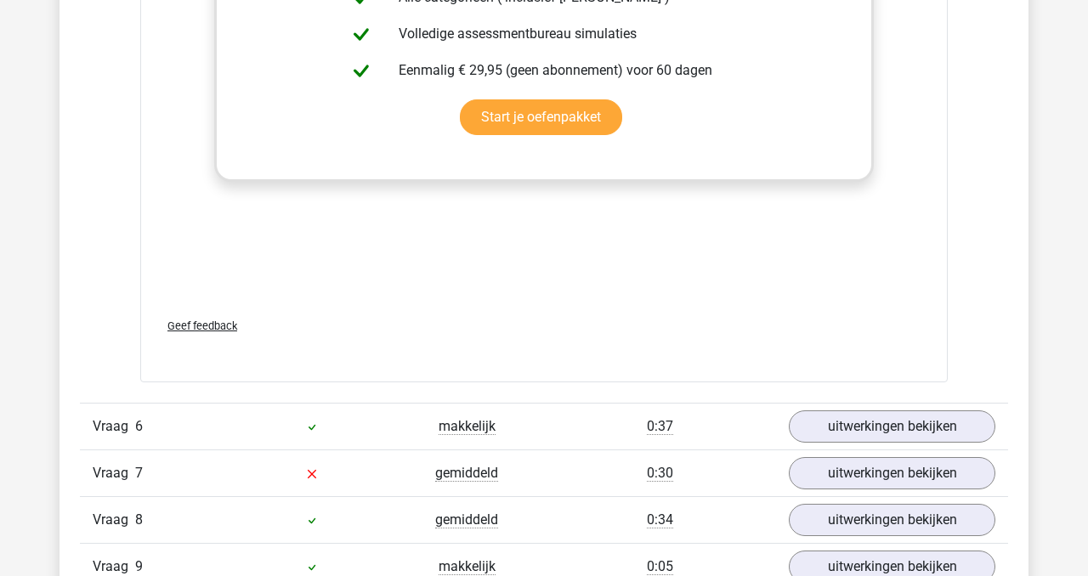
scroll to position [5774, 0]
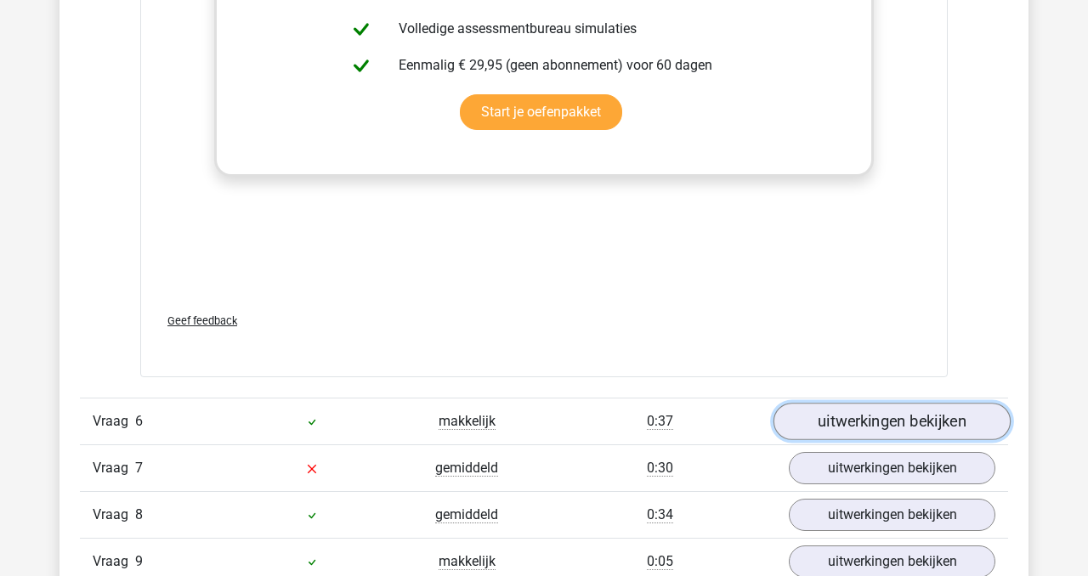
click at [895, 403] on link "uitwerkingen bekijken" at bounding box center [892, 421] width 237 height 37
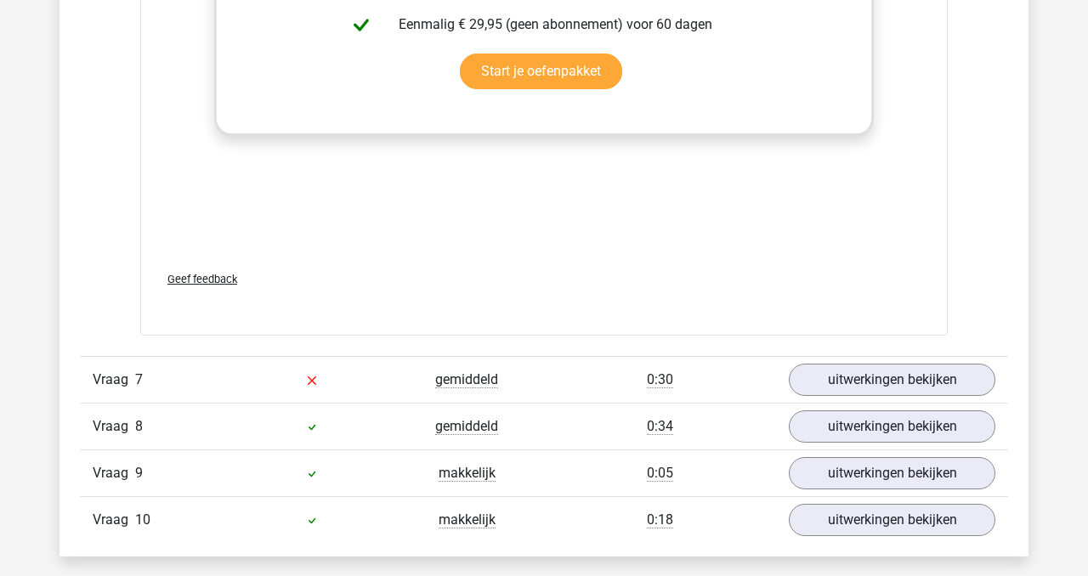
scroll to position [6752, 0]
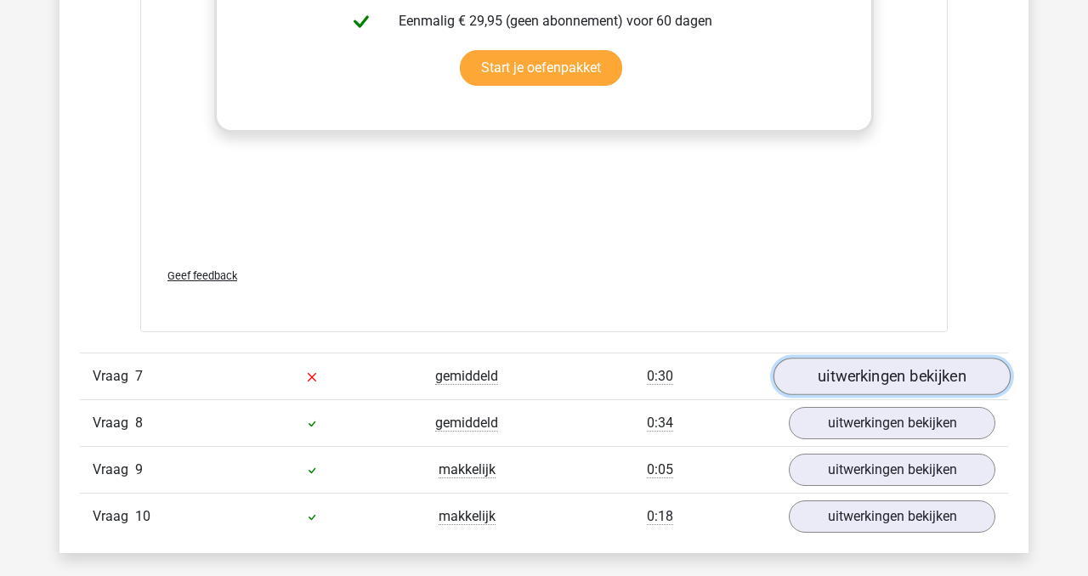
click at [893, 359] on link "uitwerkingen bekijken" at bounding box center [892, 377] width 237 height 37
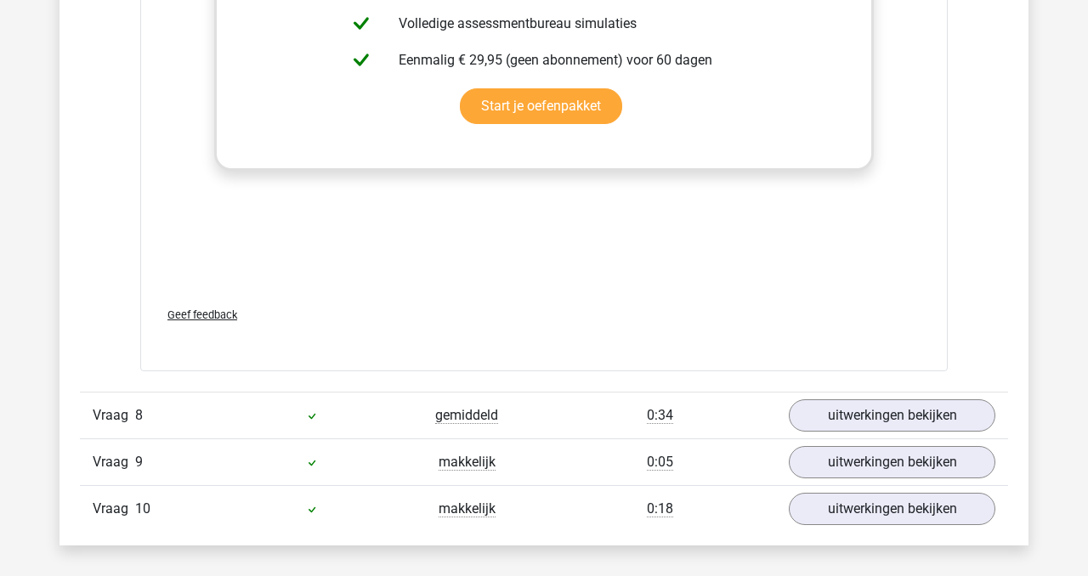
scroll to position [7682, 0]
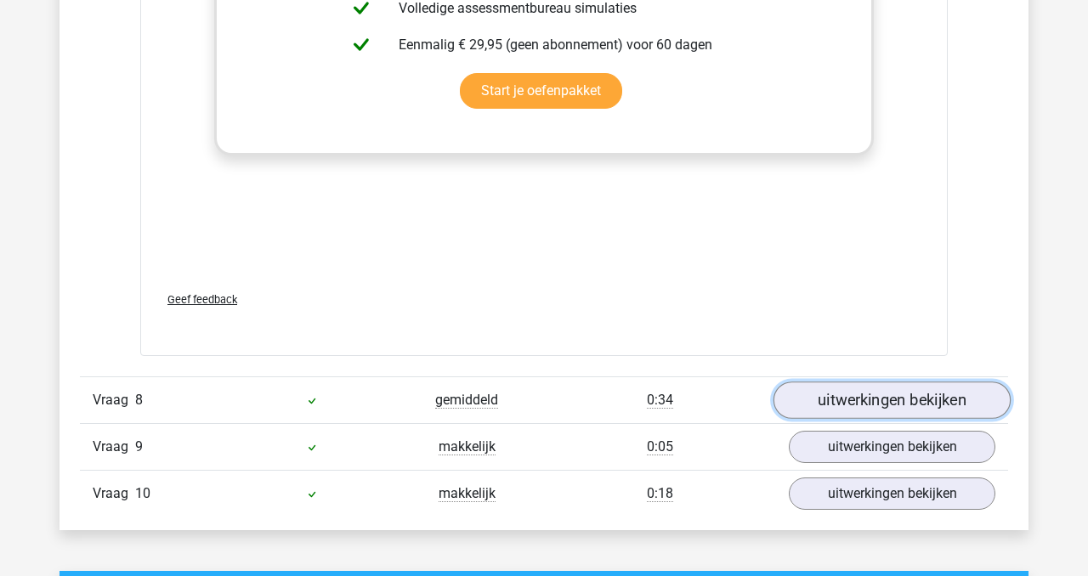
click at [911, 382] on link "uitwerkingen bekijken" at bounding box center [892, 400] width 237 height 37
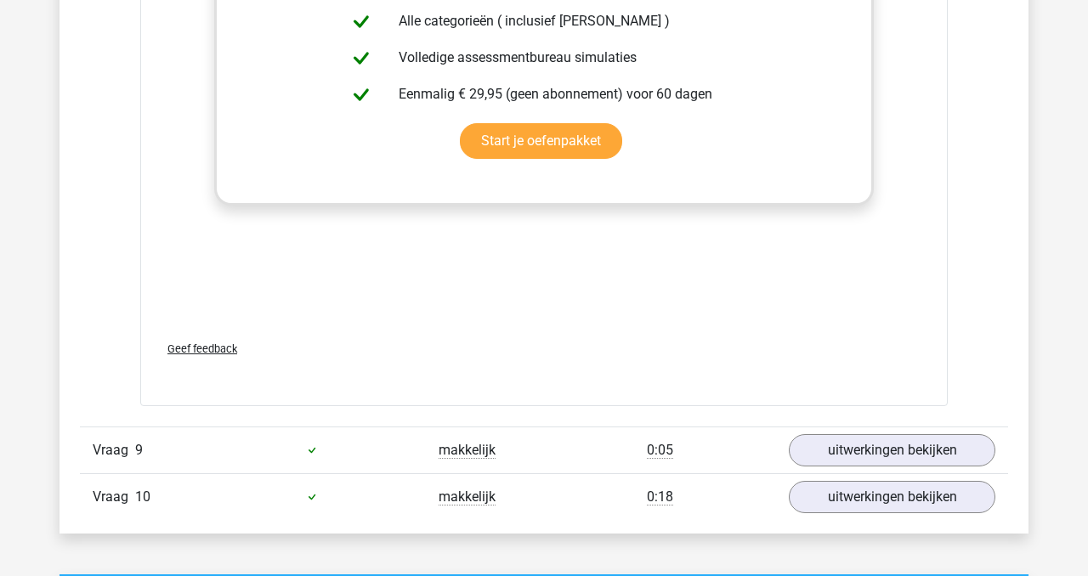
scroll to position [8680, 0]
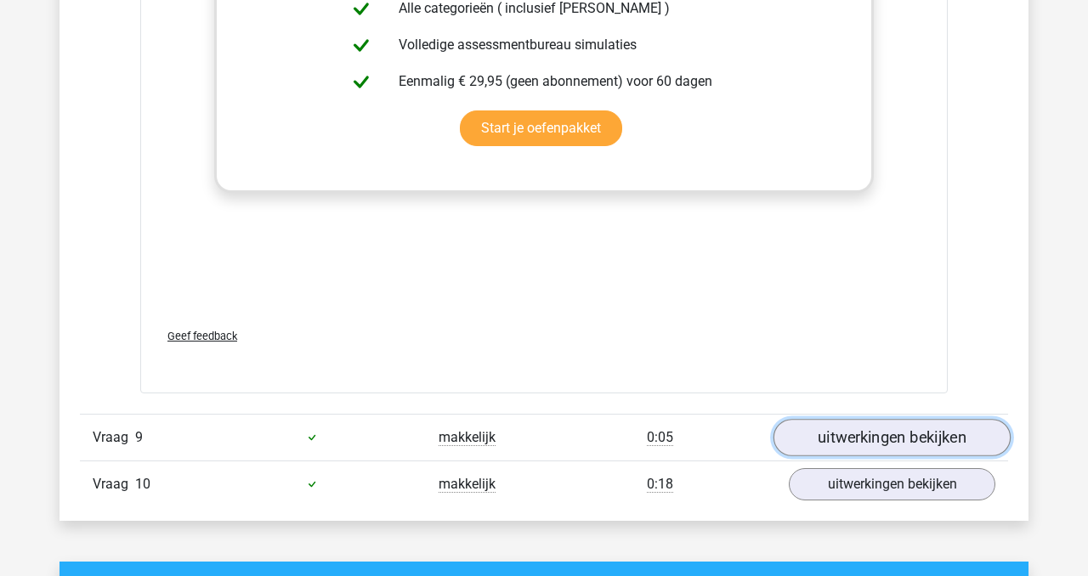
click at [897, 419] on link "uitwerkingen bekijken" at bounding box center [892, 437] width 237 height 37
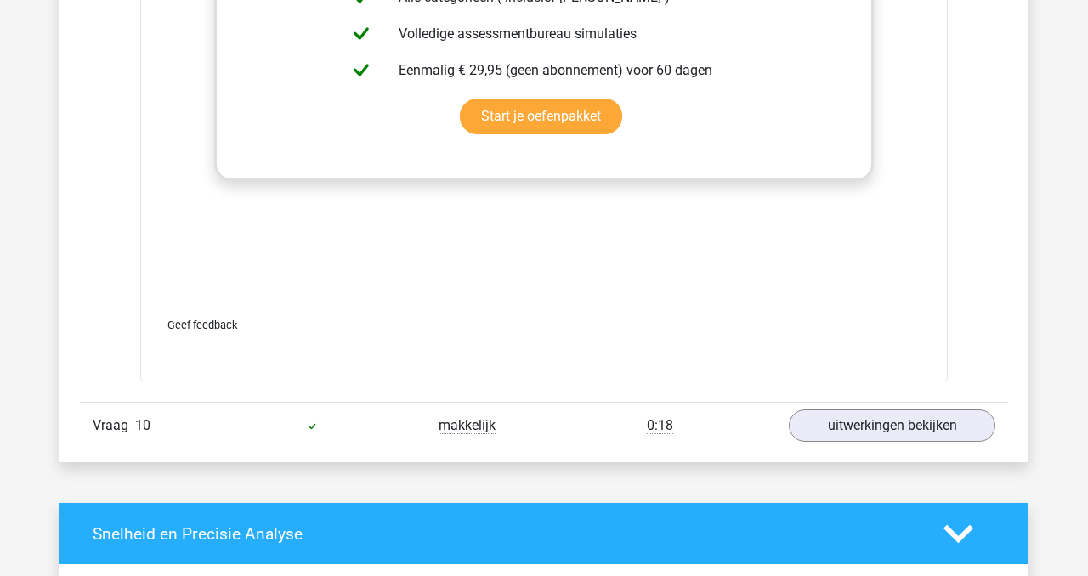
scroll to position [9752, 0]
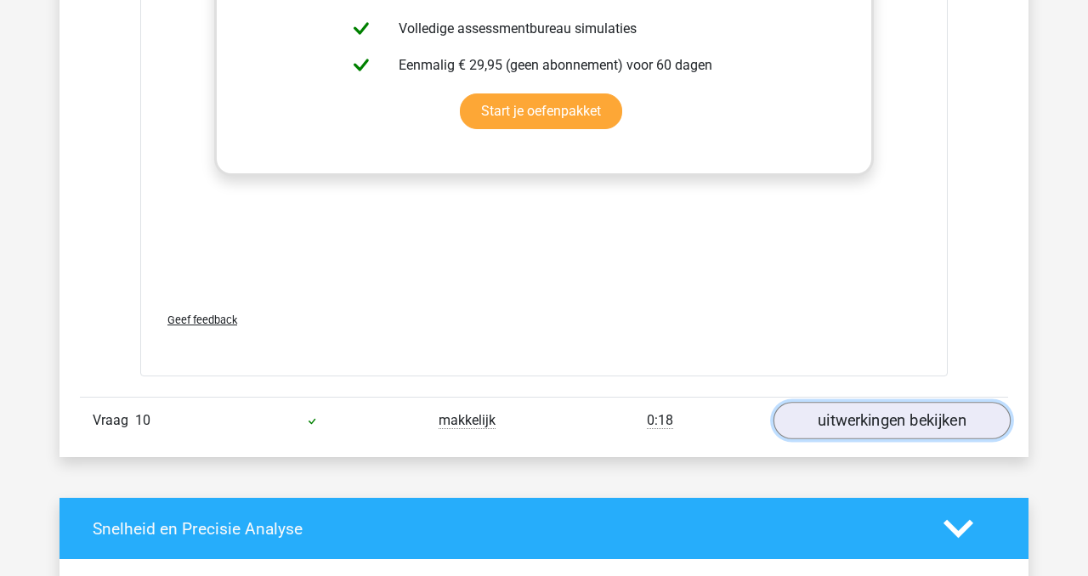
click at [874, 402] on link "uitwerkingen bekijken" at bounding box center [892, 420] width 237 height 37
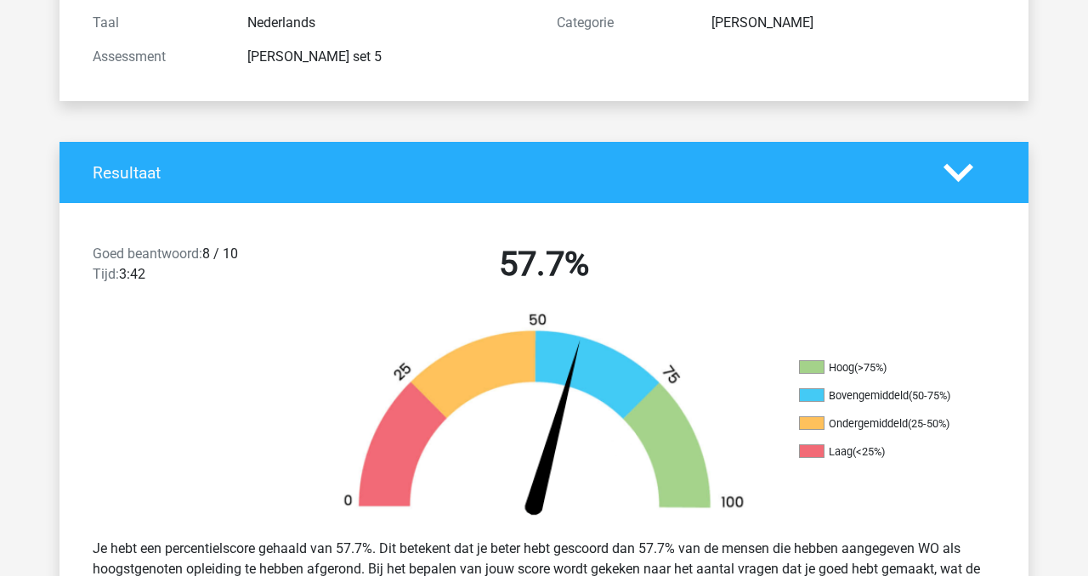
scroll to position [251, 0]
